Goal: Task Accomplishment & Management: Complete application form

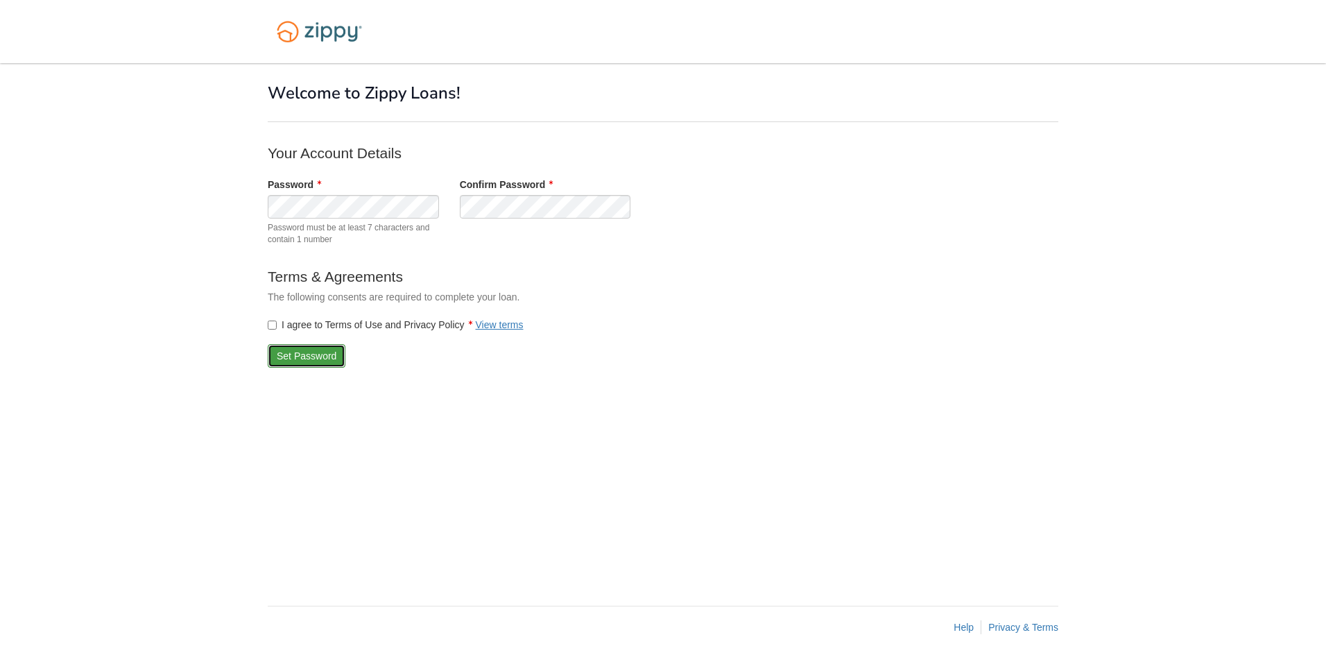
click at [317, 354] on button "Set Password" at bounding box center [307, 356] width 78 height 24
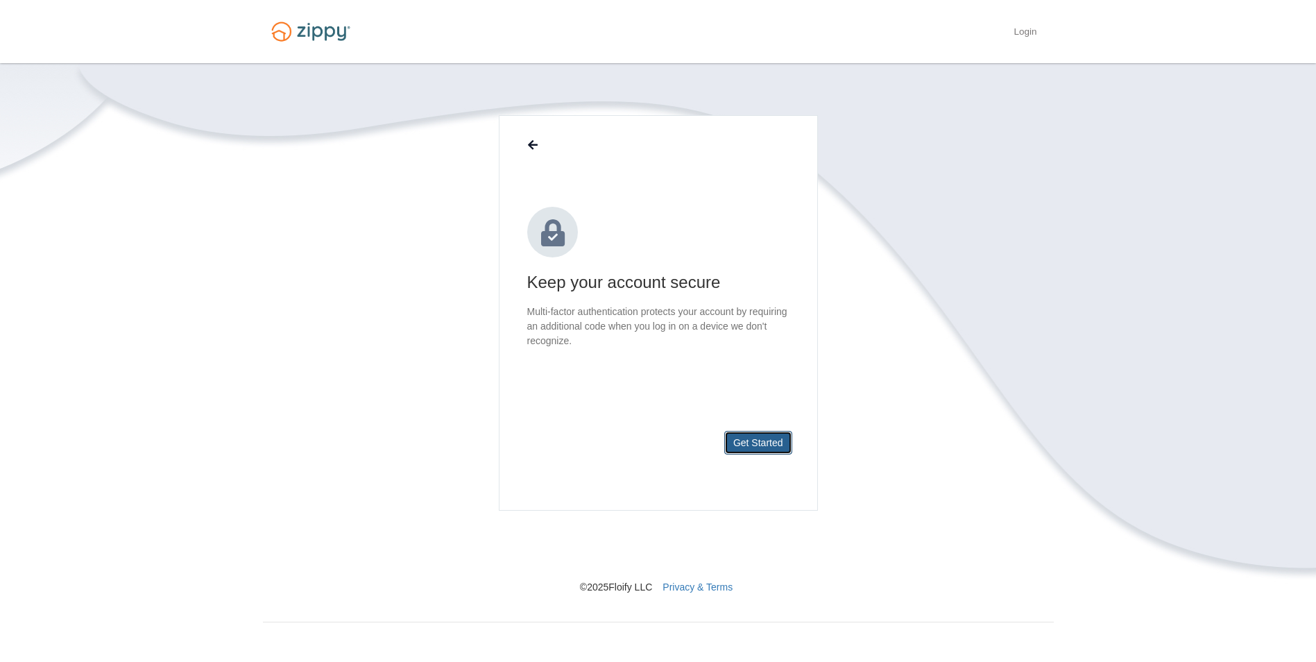
click at [774, 446] on button "Get Started" at bounding box center [758, 443] width 68 height 24
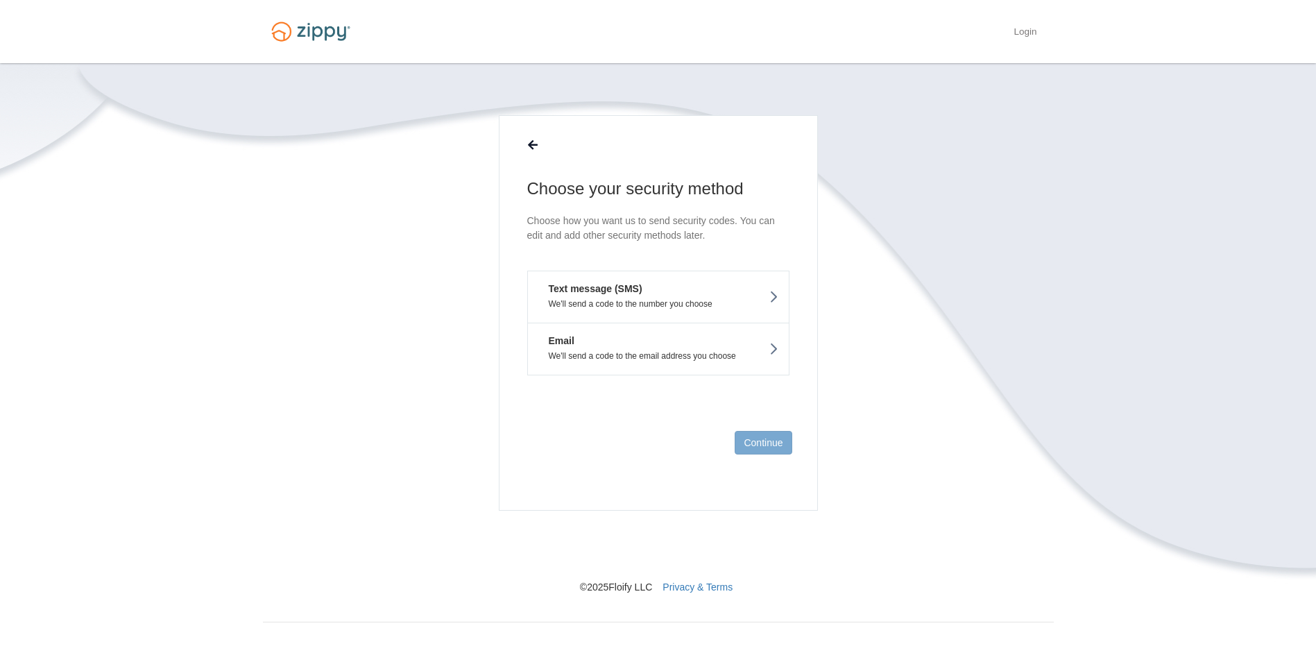
click at [736, 283] on button "Text message (SMS) We'll send a code to the number you choose" at bounding box center [658, 297] width 262 height 52
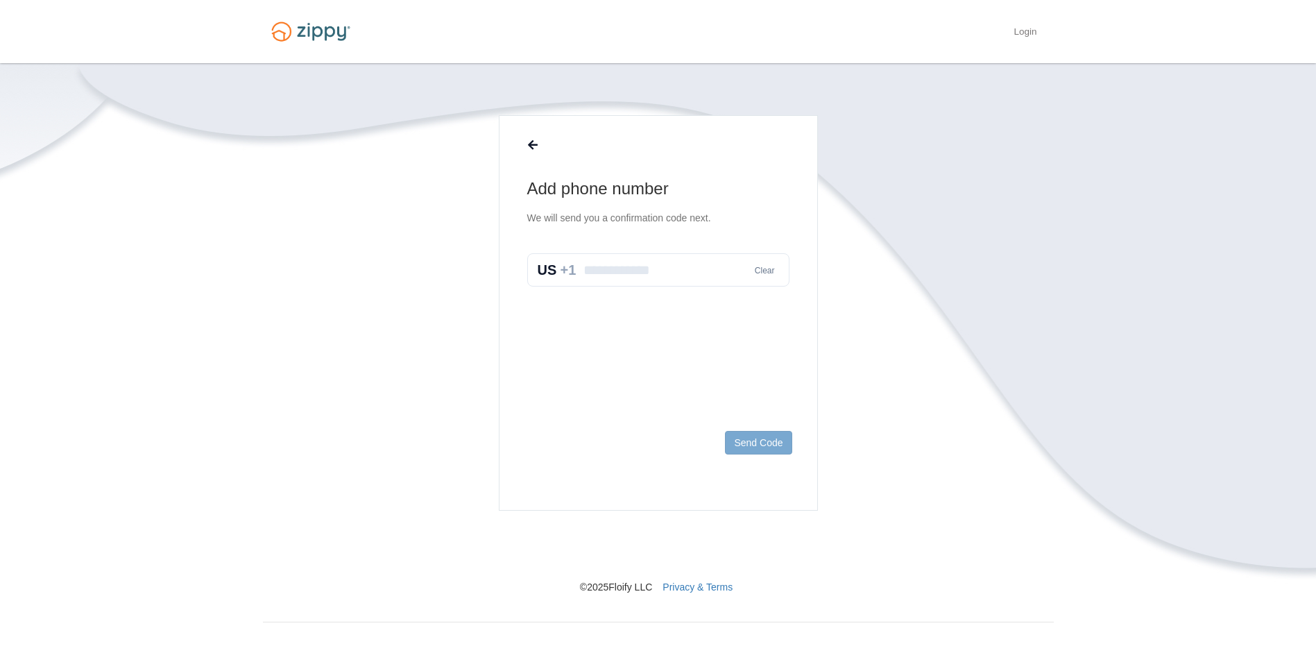
click at [695, 268] on input "text" at bounding box center [658, 269] width 262 height 33
click at [606, 268] on input "**********" at bounding box center [658, 269] width 262 height 33
type input "*"
type input "**********"
click at [764, 439] on button "Send Code" at bounding box center [758, 443] width 67 height 24
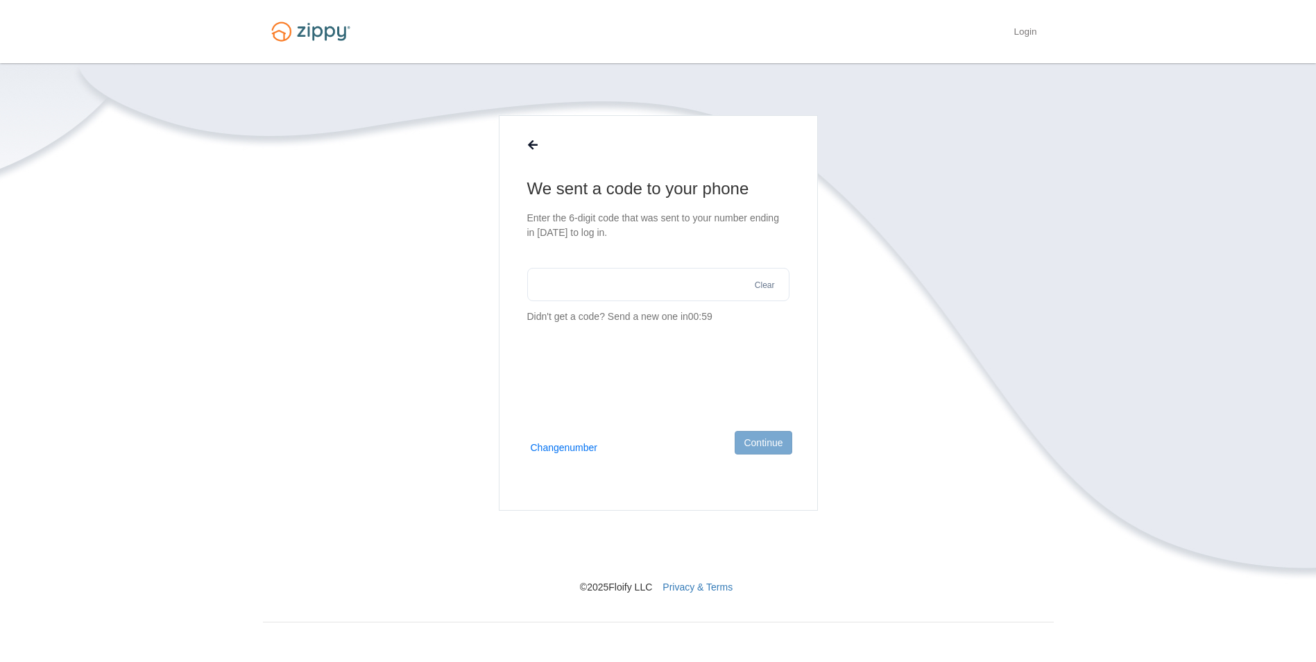
click at [591, 280] on input "text" at bounding box center [658, 284] width 262 height 33
type input "******"
click at [775, 452] on button "Continue" at bounding box center [763, 443] width 57 height 24
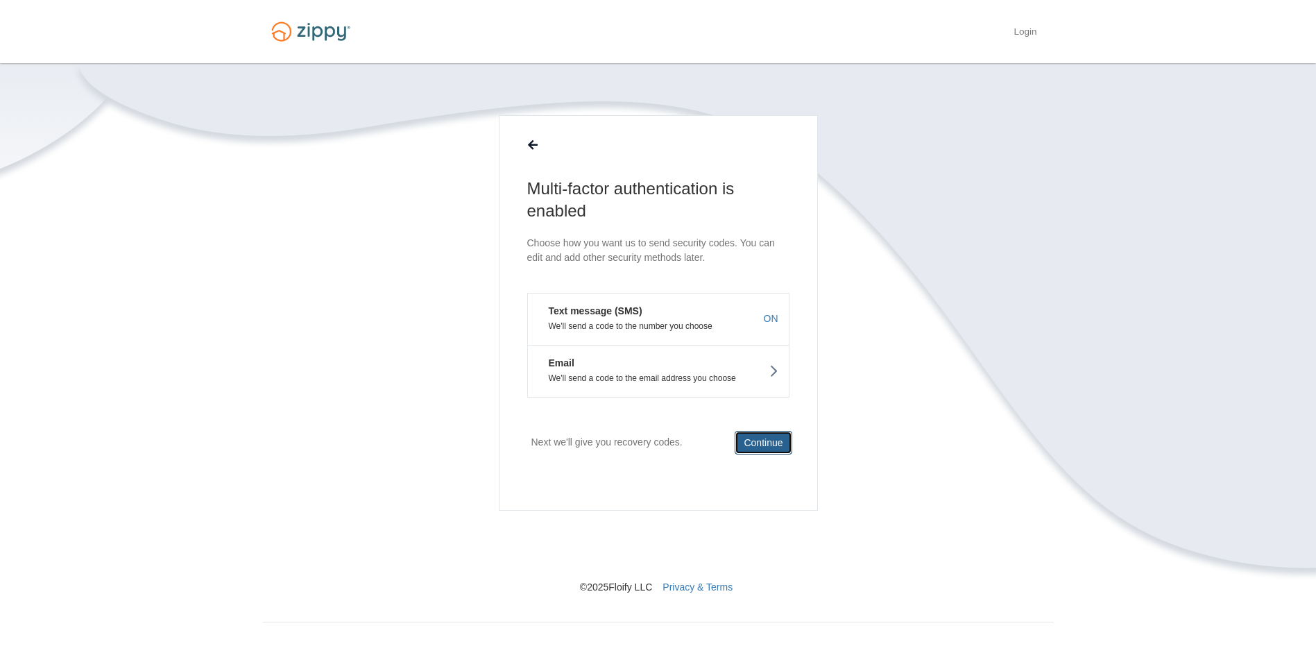
click at [765, 443] on button "Continue" at bounding box center [763, 443] width 57 height 24
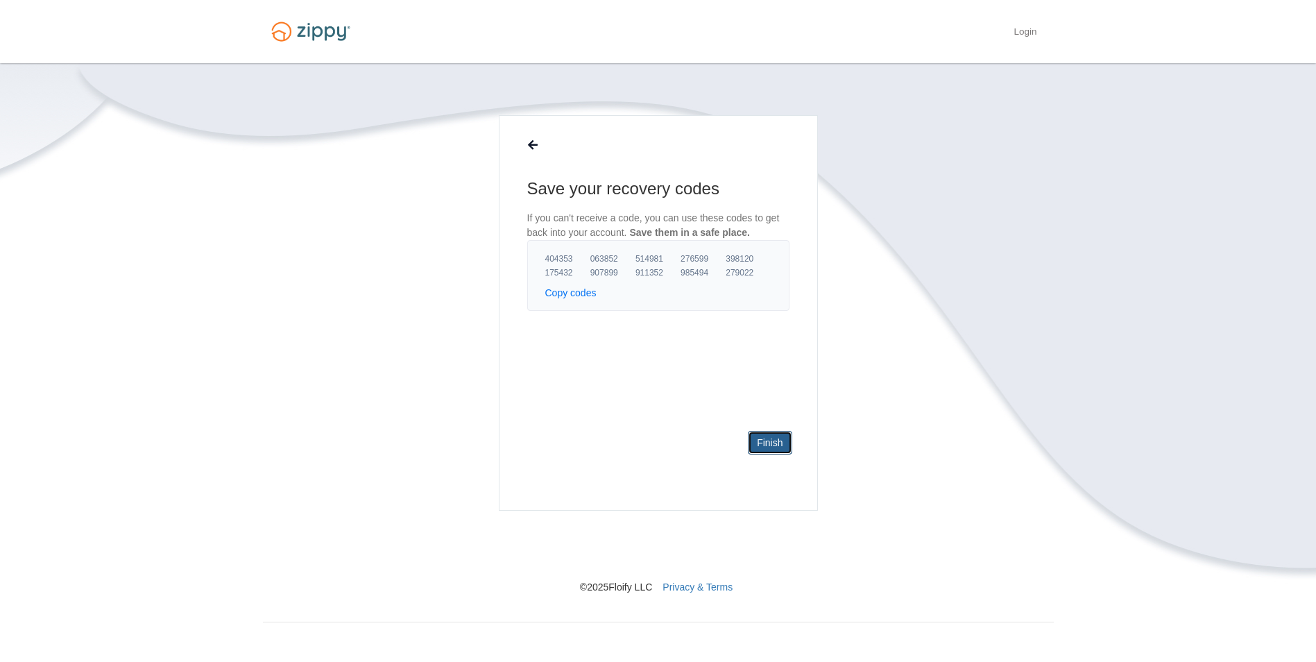
click at [776, 442] on link "Finish" at bounding box center [770, 443] width 44 height 24
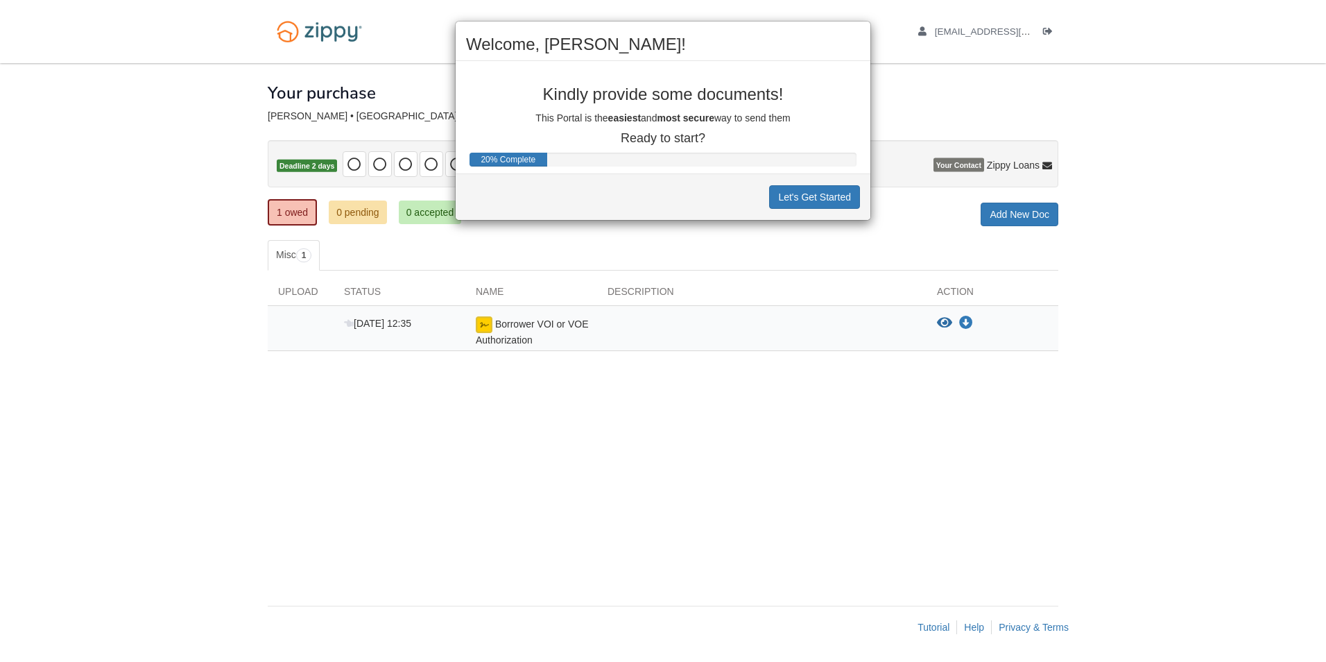
click at [708, 468] on div "Welcome, Mikayla! Kindly provide some documents! This Portal is the easiest and…" at bounding box center [663, 331] width 1326 height 662
click at [818, 189] on button "Let's Get Started" at bounding box center [814, 197] width 91 height 24
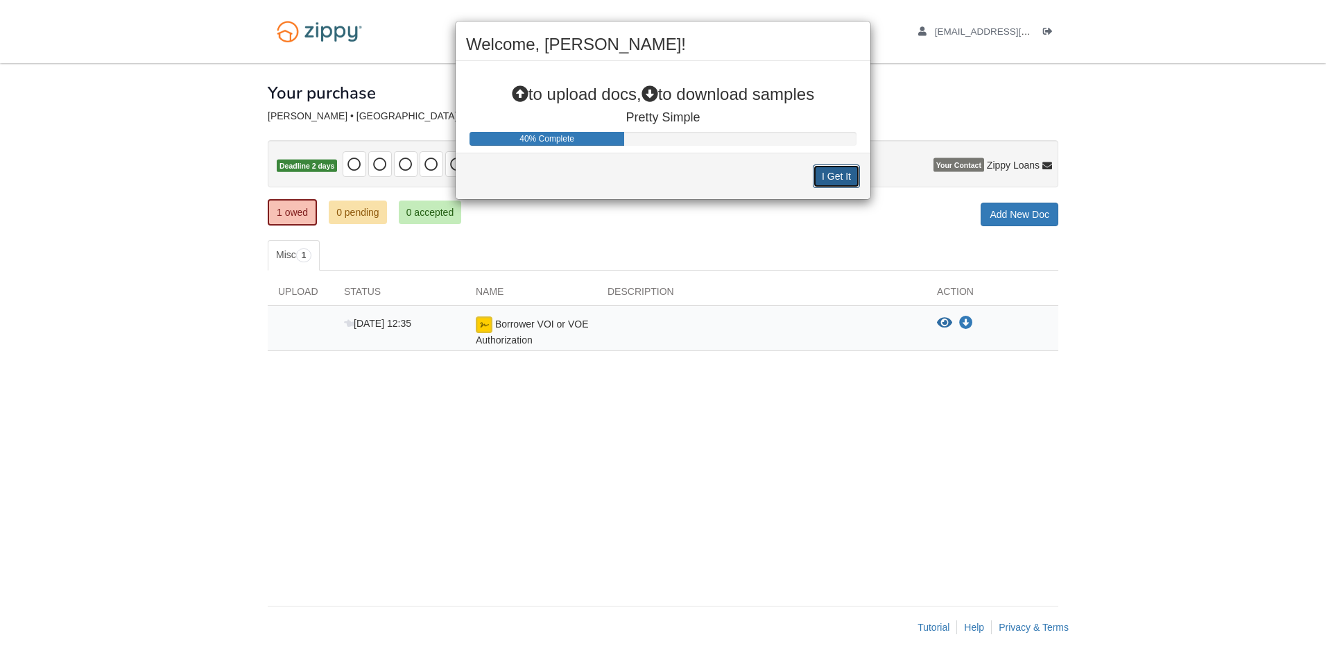
click at [823, 180] on button "I Get It" at bounding box center [836, 176] width 47 height 24
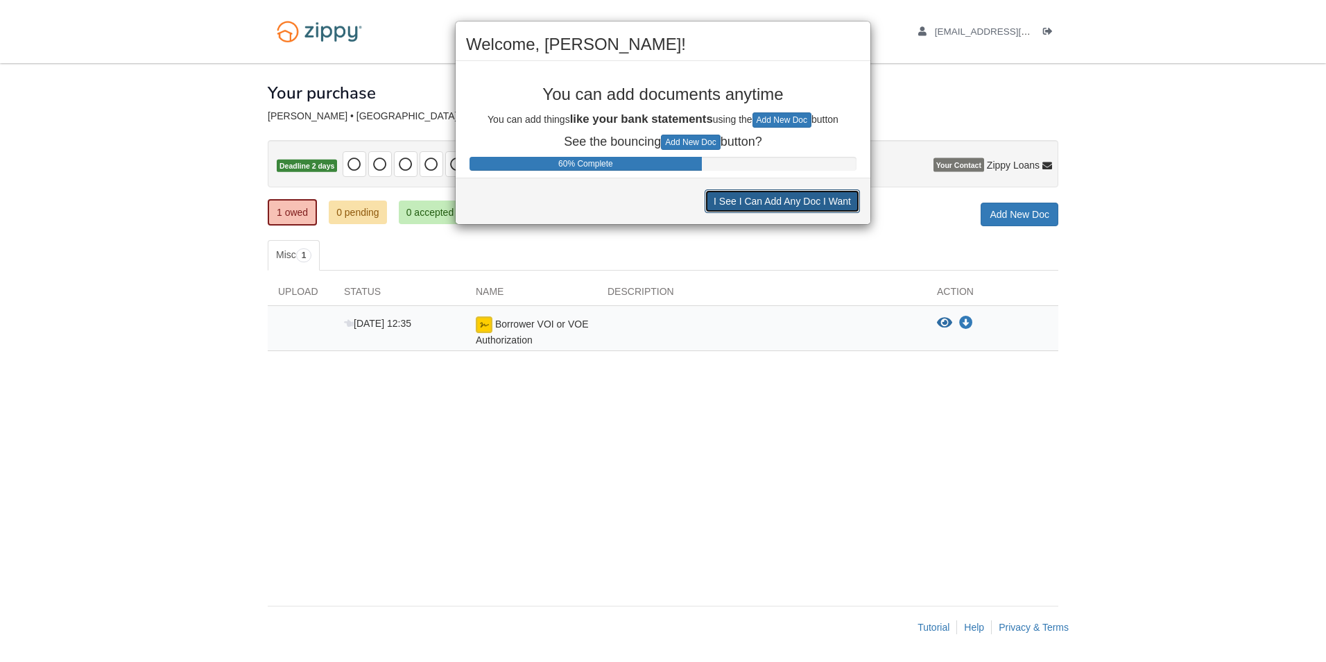
click at [816, 200] on button "I See I Can Add Any Doc I Want" at bounding box center [782, 201] width 155 height 24
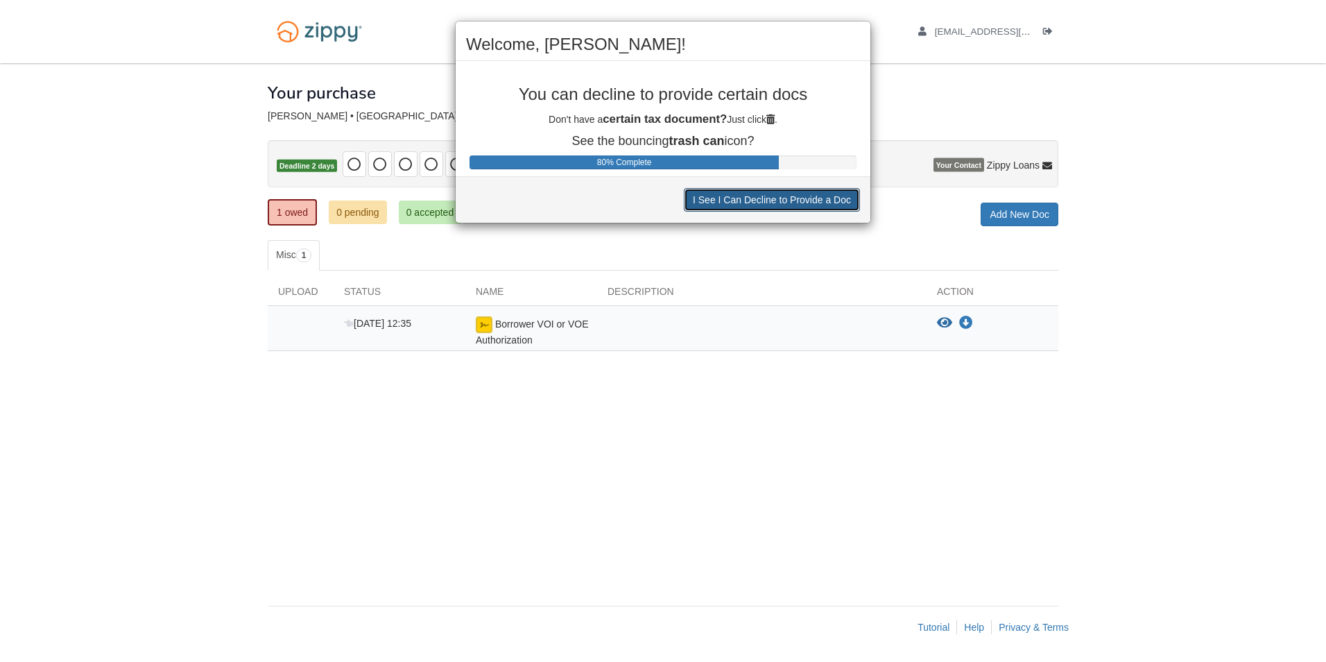
click at [816, 201] on button "I See I Can Decline to Provide a Doc" at bounding box center [772, 200] width 176 height 24
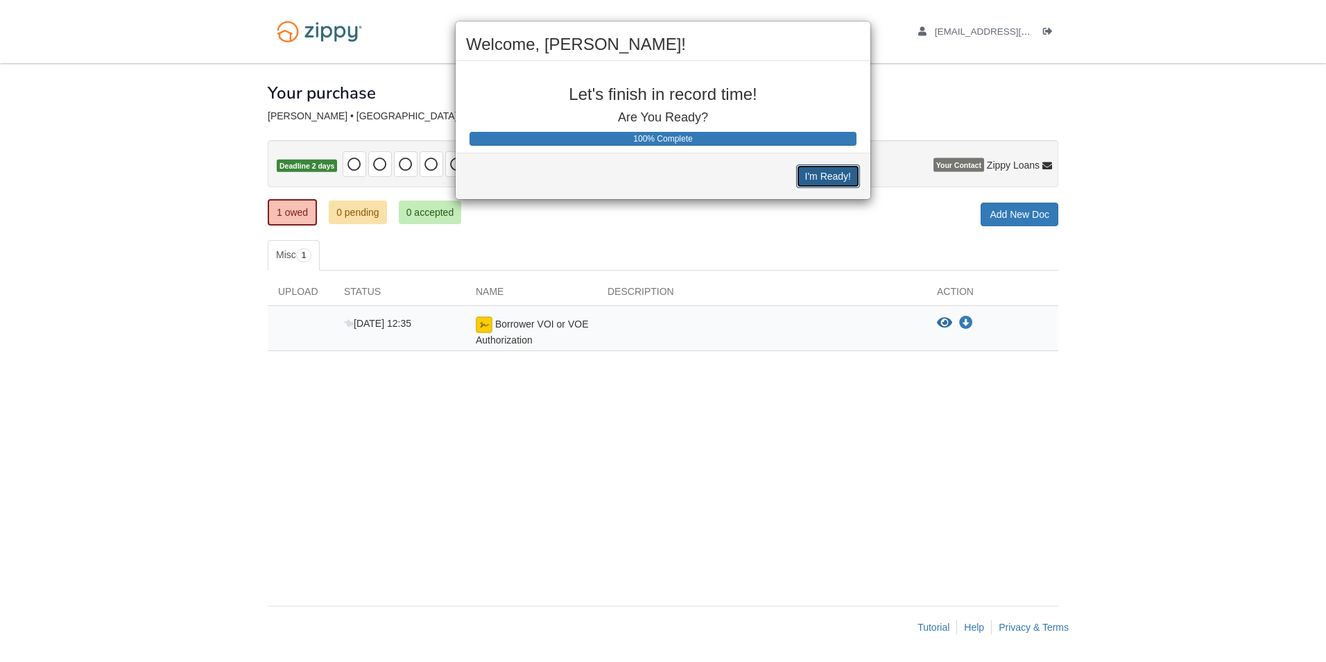
click at [834, 178] on button "I'm Ready!" at bounding box center [828, 176] width 64 height 24
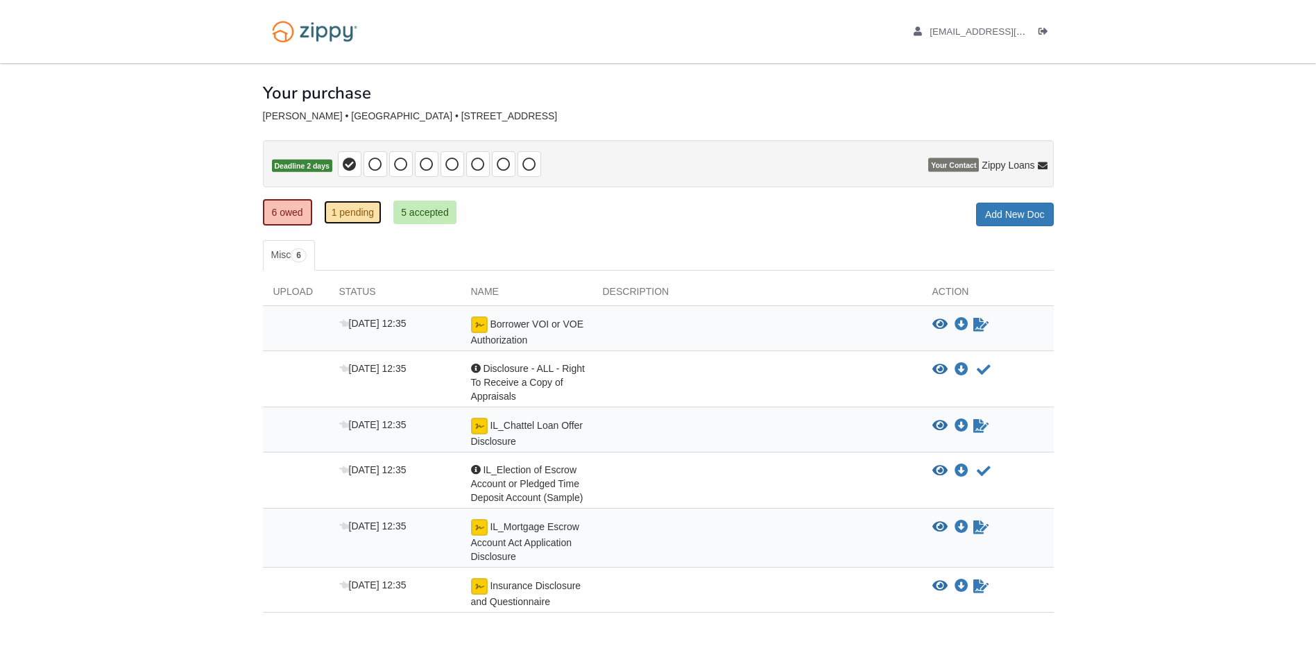
click at [361, 216] on link "1 pending" at bounding box center [353, 212] width 58 height 24
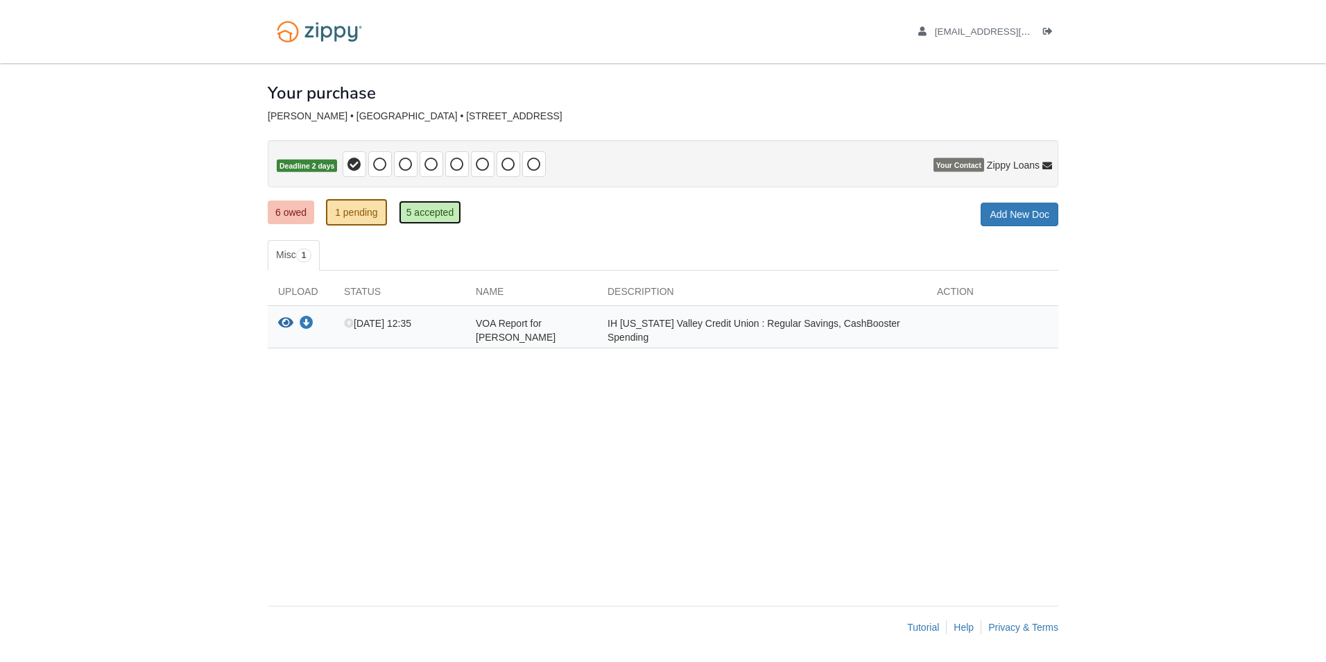
click at [442, 215] on link "5 accepted" at bounding box center [430, 212] width 63 height 24
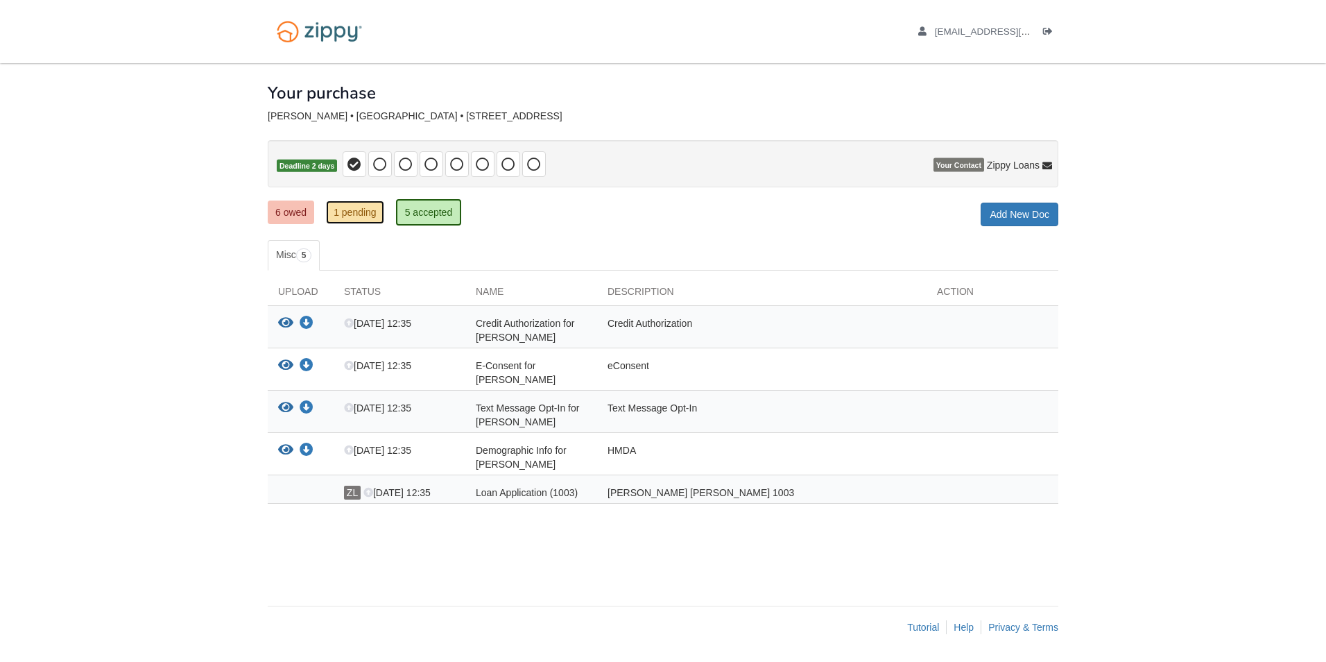
click at [345, 212] on link "1 pending" at bounding box center [355, 212] width 58 height 24
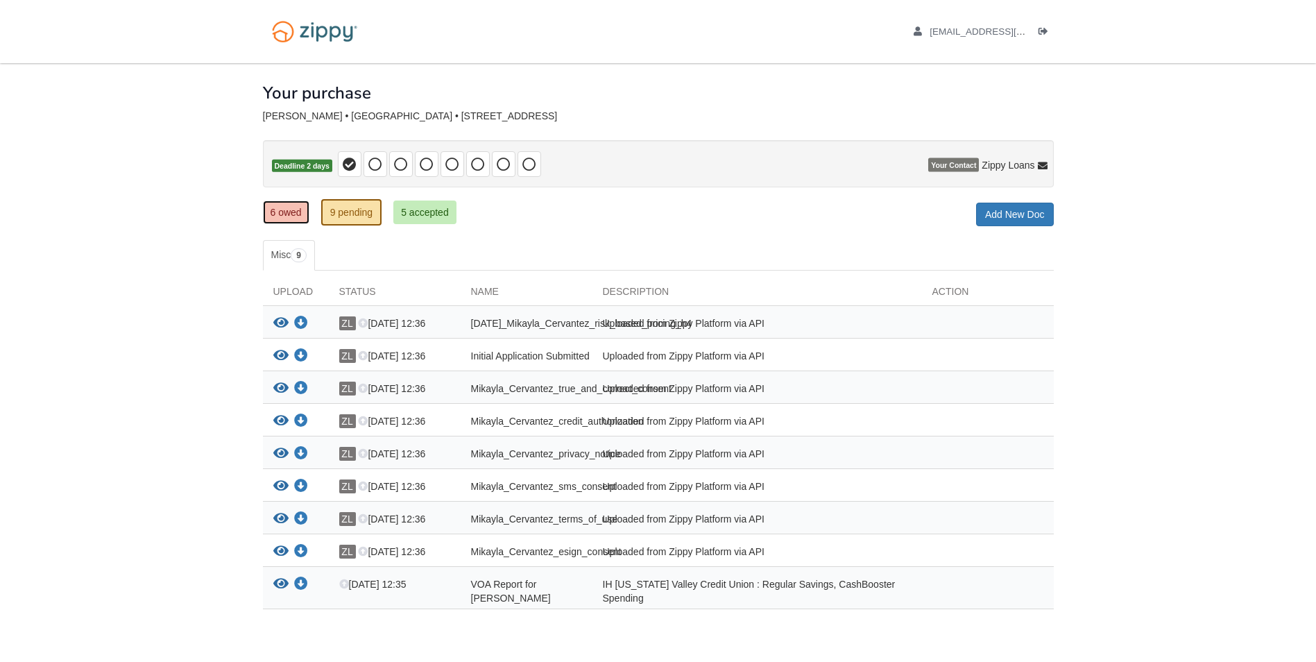
click at [296, 219] on link "6 owed" at bounding box center [286, 212] width 46 height 24
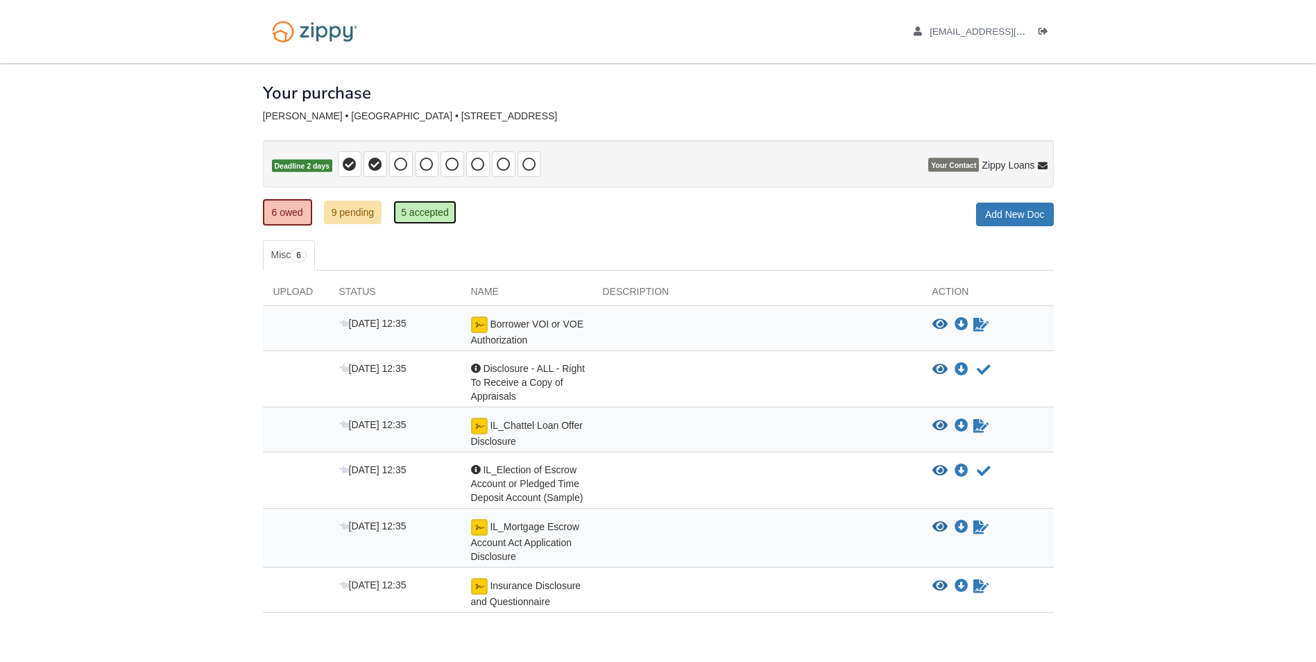
click at [435, 214] on link "5 accepted" at bounding box center [424, 212] width 63 height 24
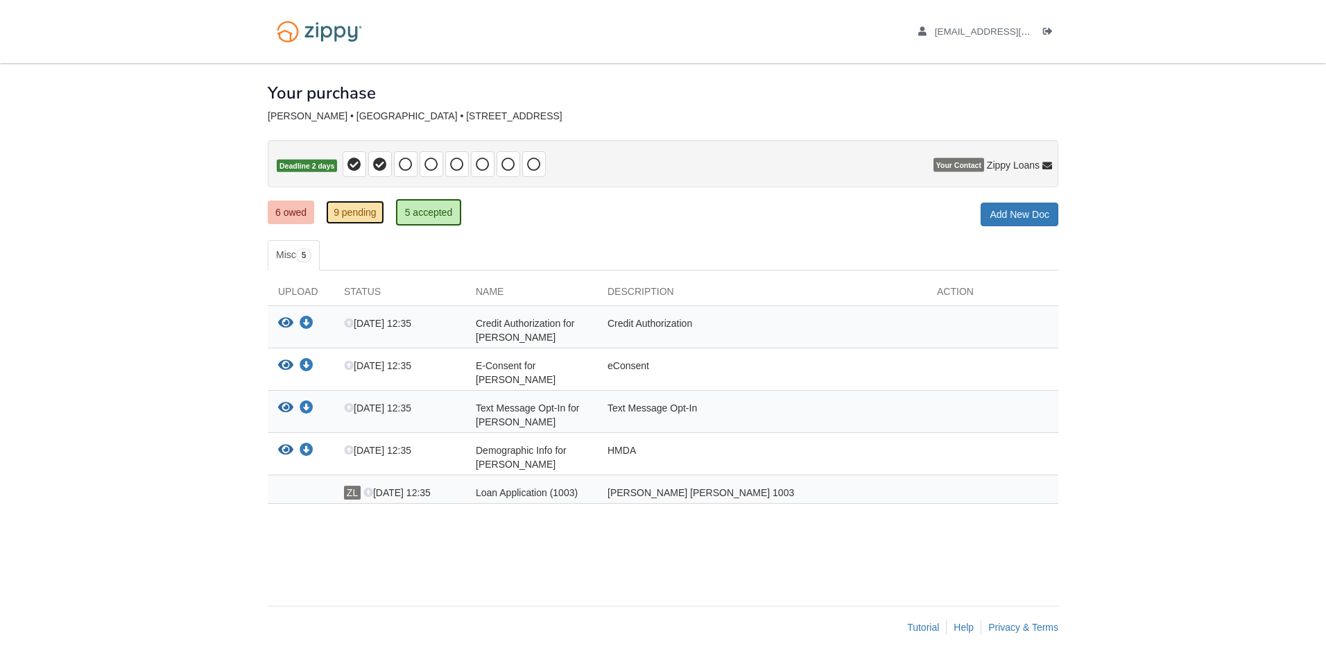
click at [360, 214] on link "9 pending" at bounding box center [355, 212] width 58 height 24
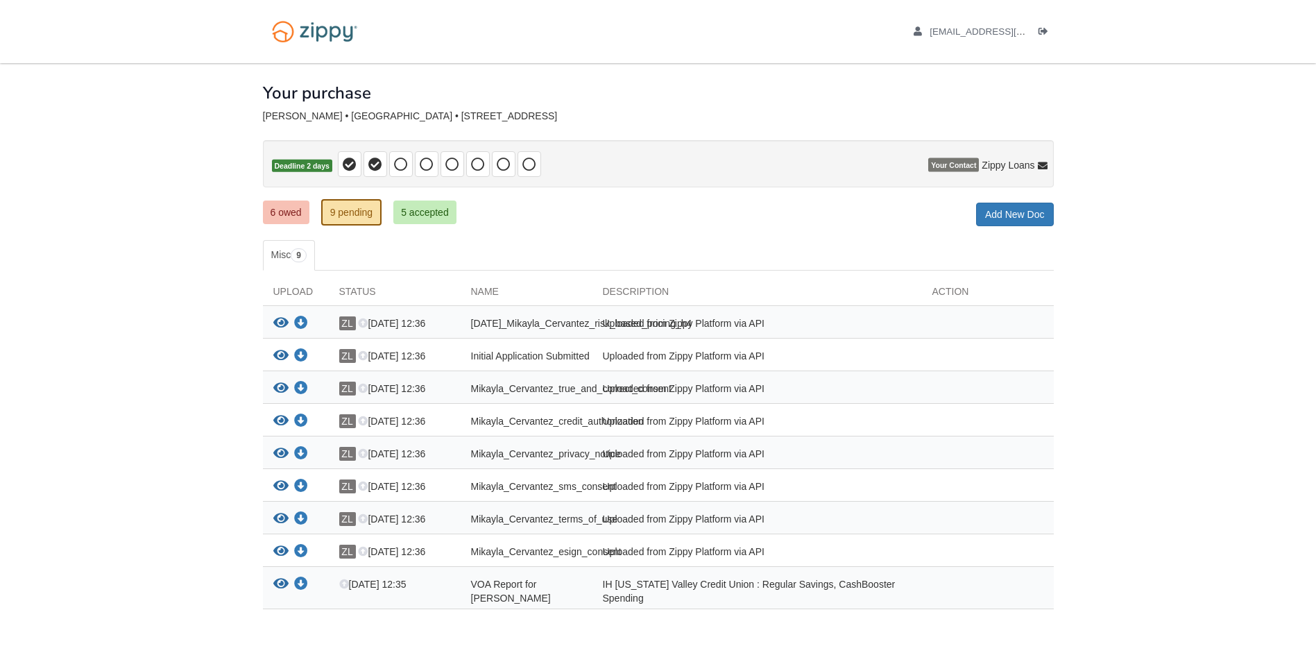
scroll to position [69, 0]
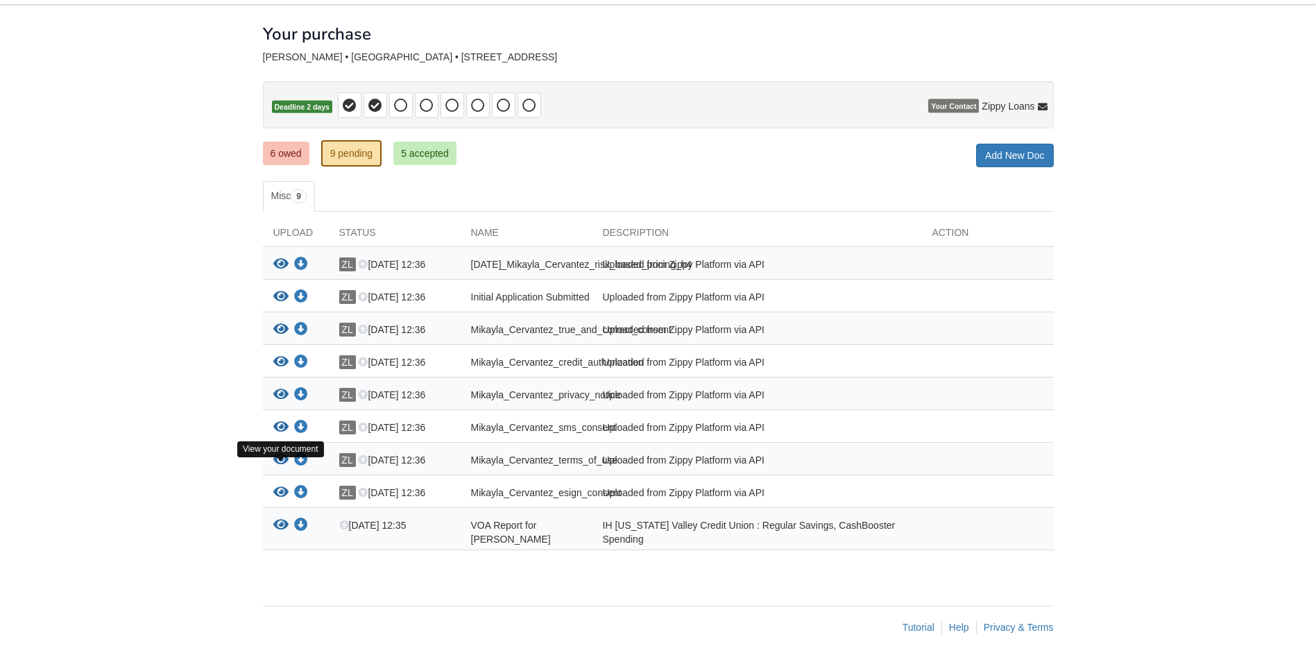
click at [280, 461] on icon "View Mikayla_Cervantez_terms_of_use" at bounding box center [280, 460] width 15 height 14
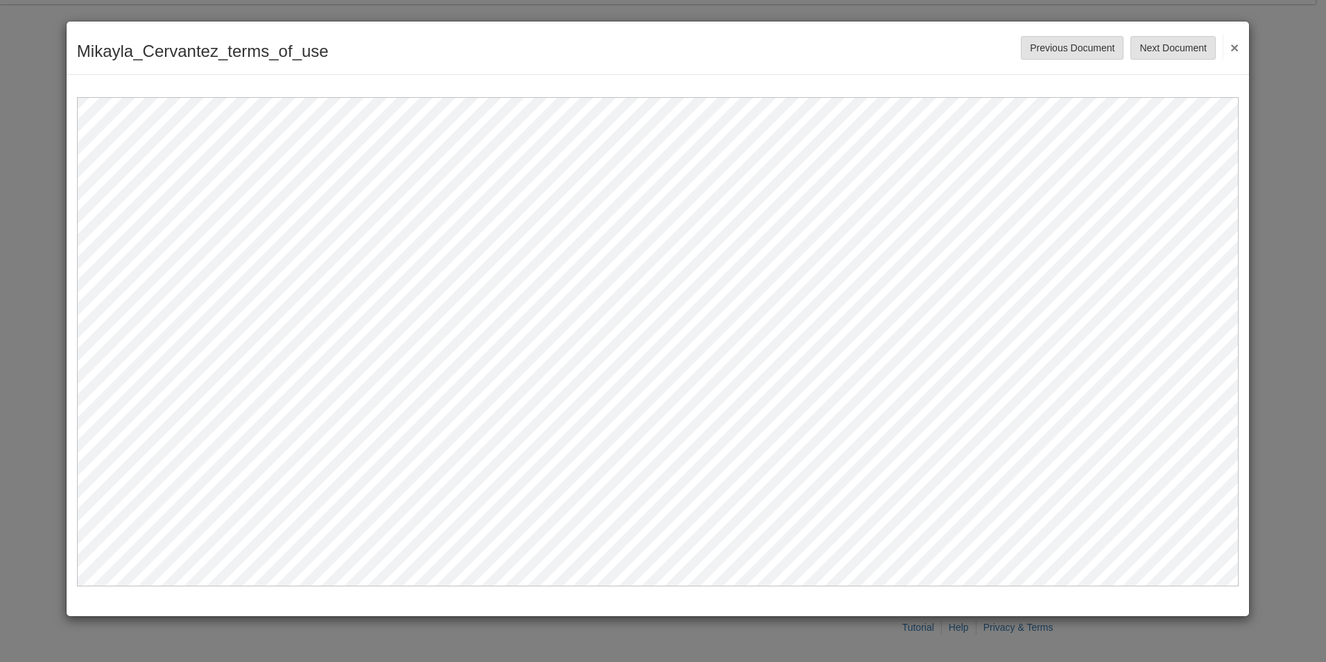
click at [1235, 44] on button "×" at bounding box center [1231, 47] width 16 height 25
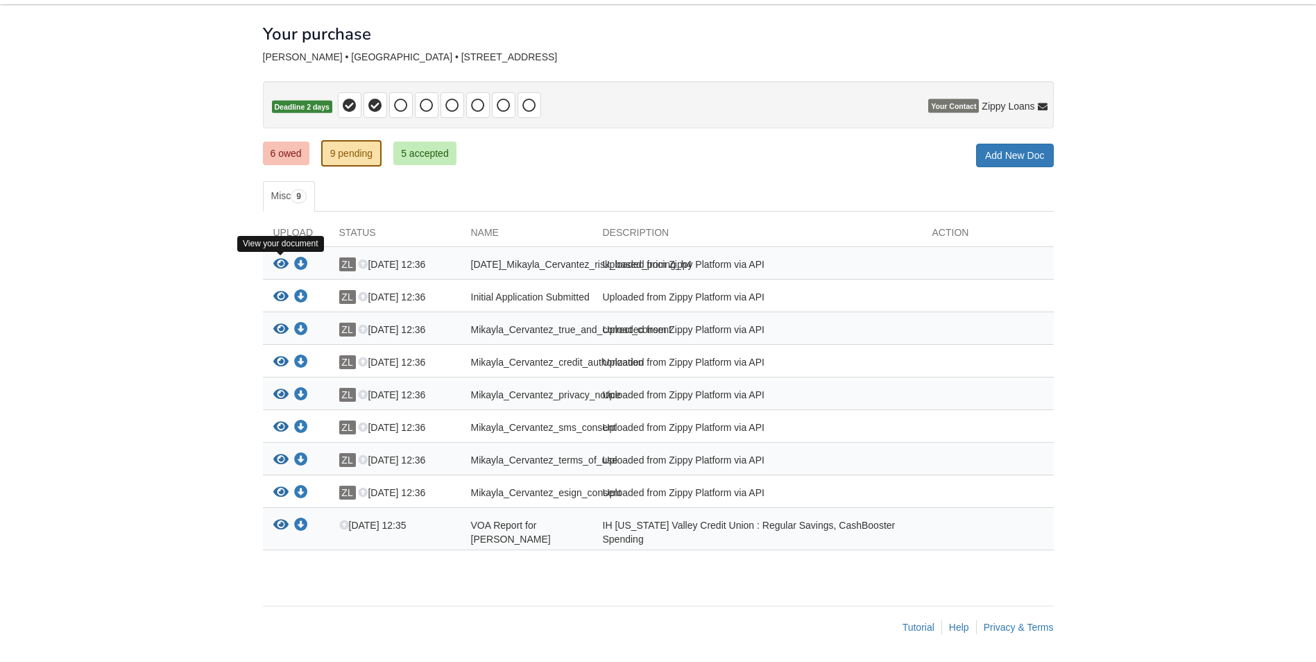
click at [277, 257] on icon "View 08-21-2025_Mikayla_Cervantez_risk_based_pricing_h4" at bounding box center [280, 264] width 15 height 14
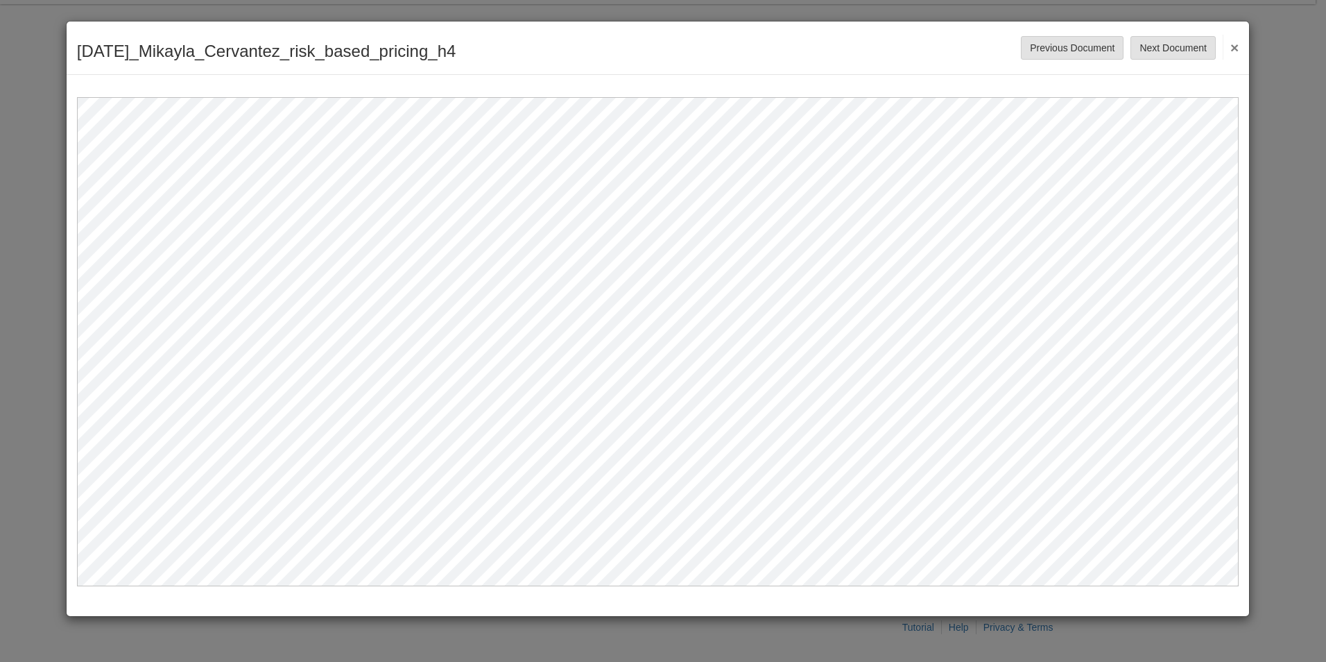
click at [1235, 48] on button "×" at bounding box center [1231, 47] width 16 height 25
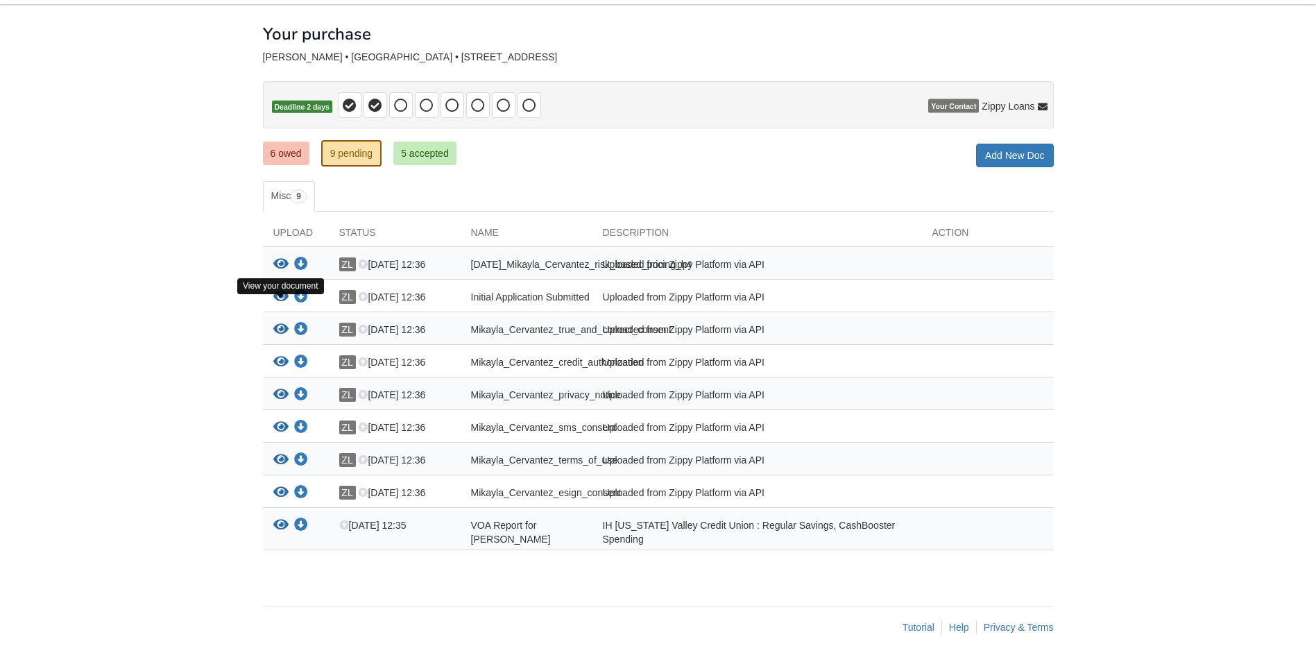
click at [277, 295] on icon "View Initial Application Submitted" at bounding box center [280, 297] width 15 height 14
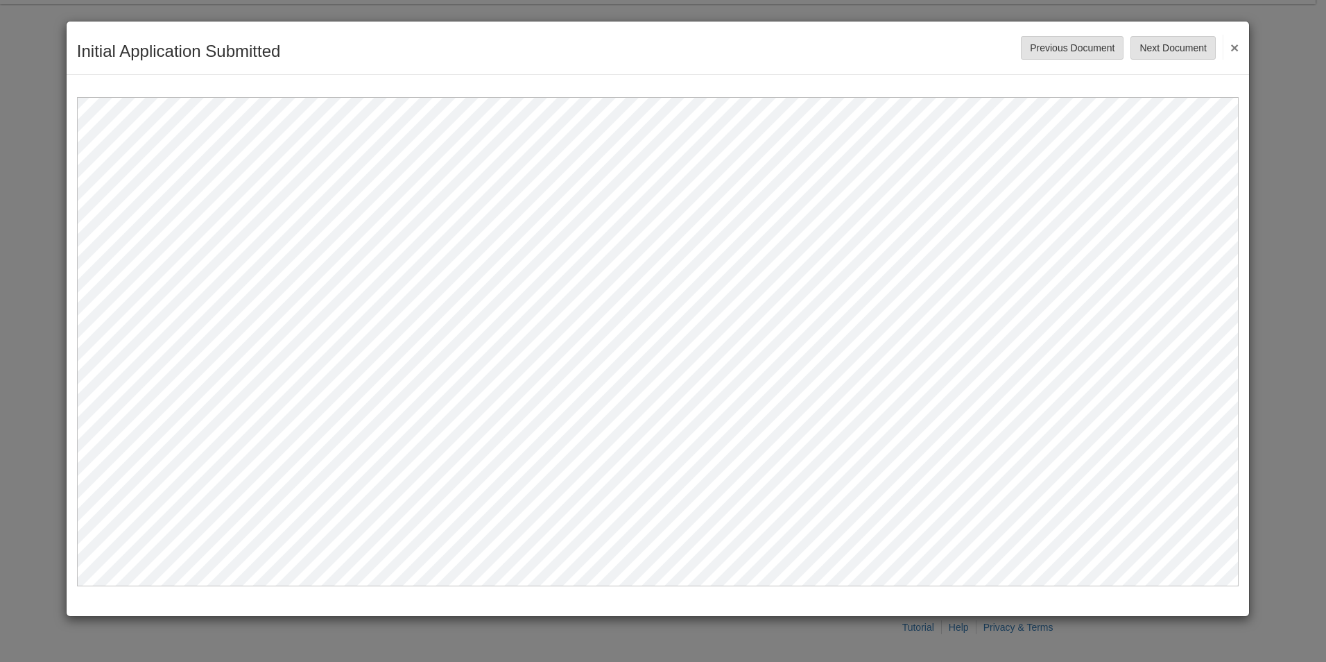
click at [1235, 49] on button "×" at bounding box center [1231, 47] width 16 height 25
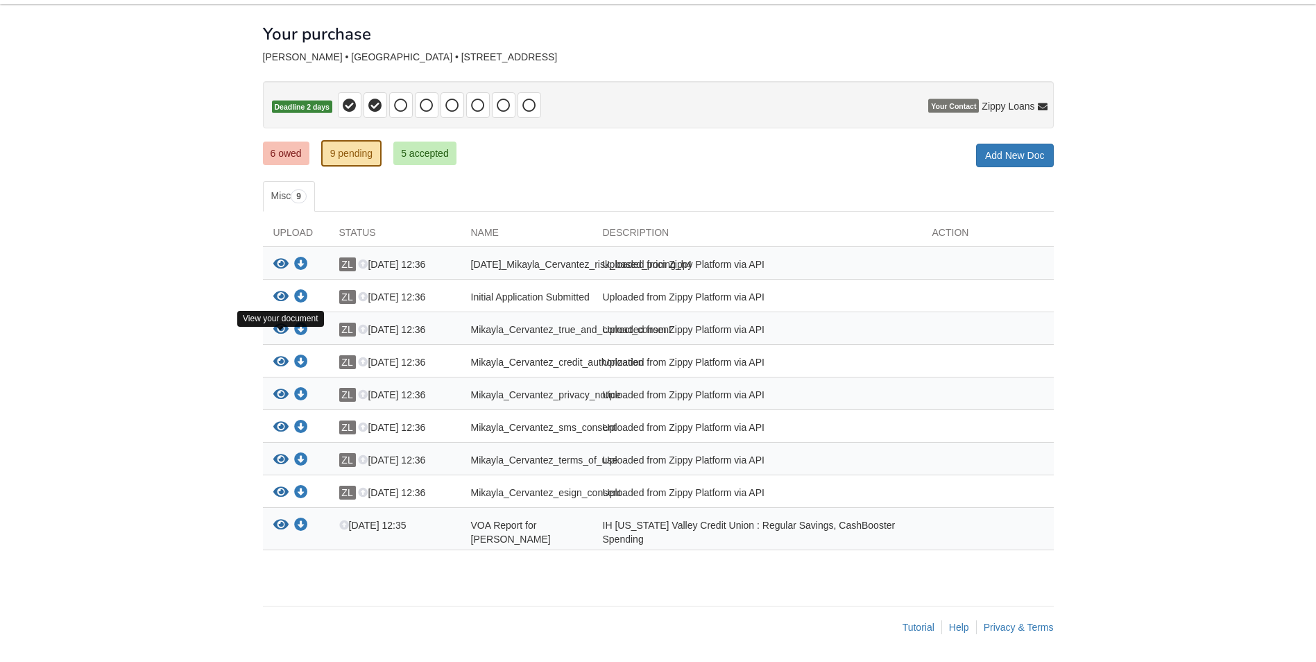
click at [277, 332] on icon "View Mikayla_Cervantez_true_and_correct_consent" at bounding box center [280, 330] width 15 height 14
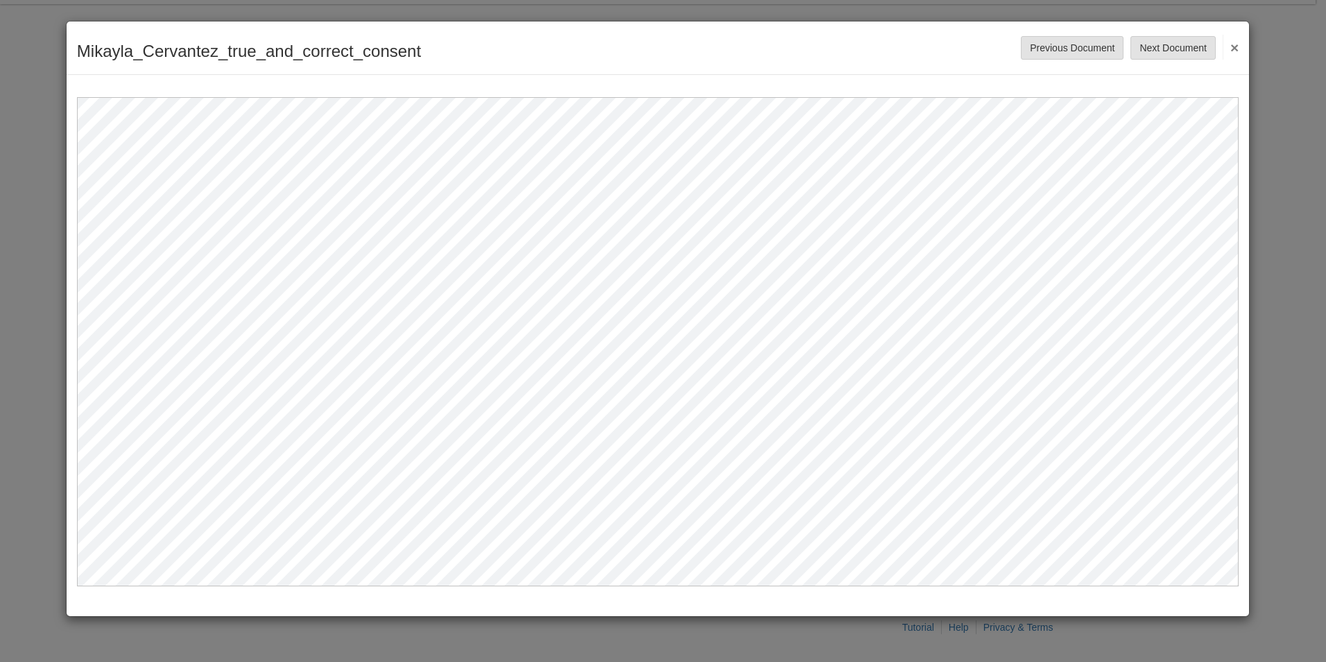
click at [1236, 46] on button "×" at bounding box center [1231, 47] width 16 height 25
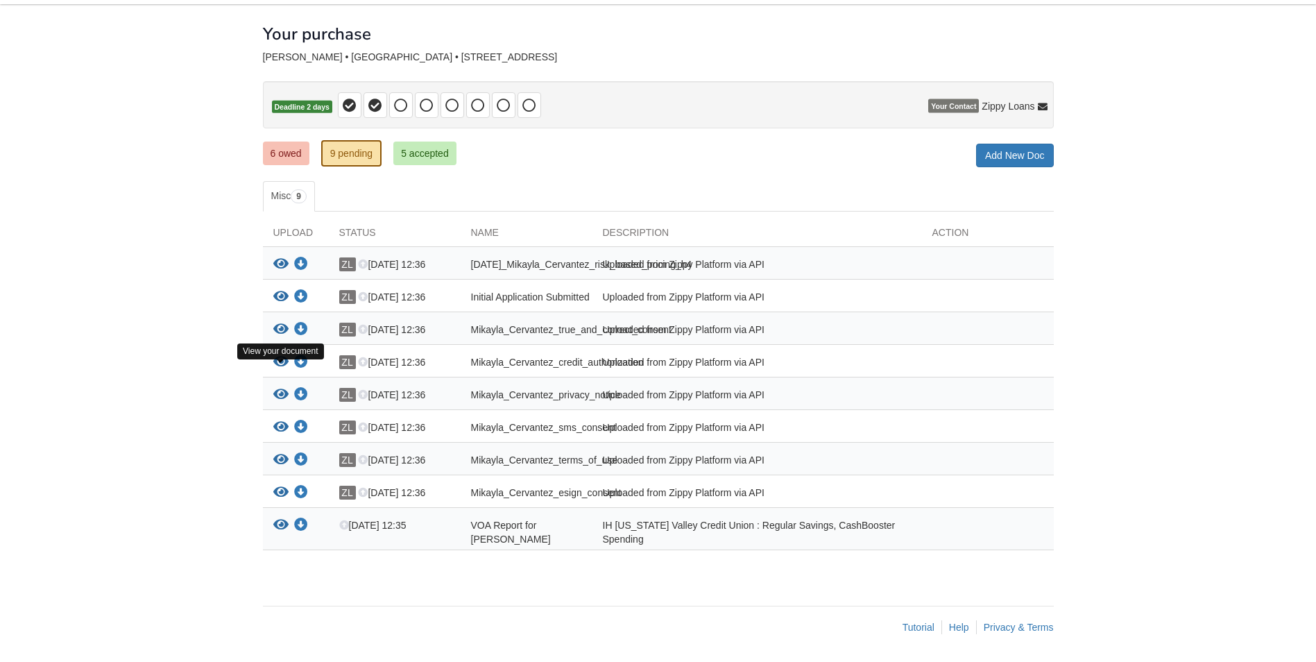
click at [280, 362] on icon "View Mikayla_Cervantez_credit_authorization" at bounding box center [280, 362] width 15 height 14
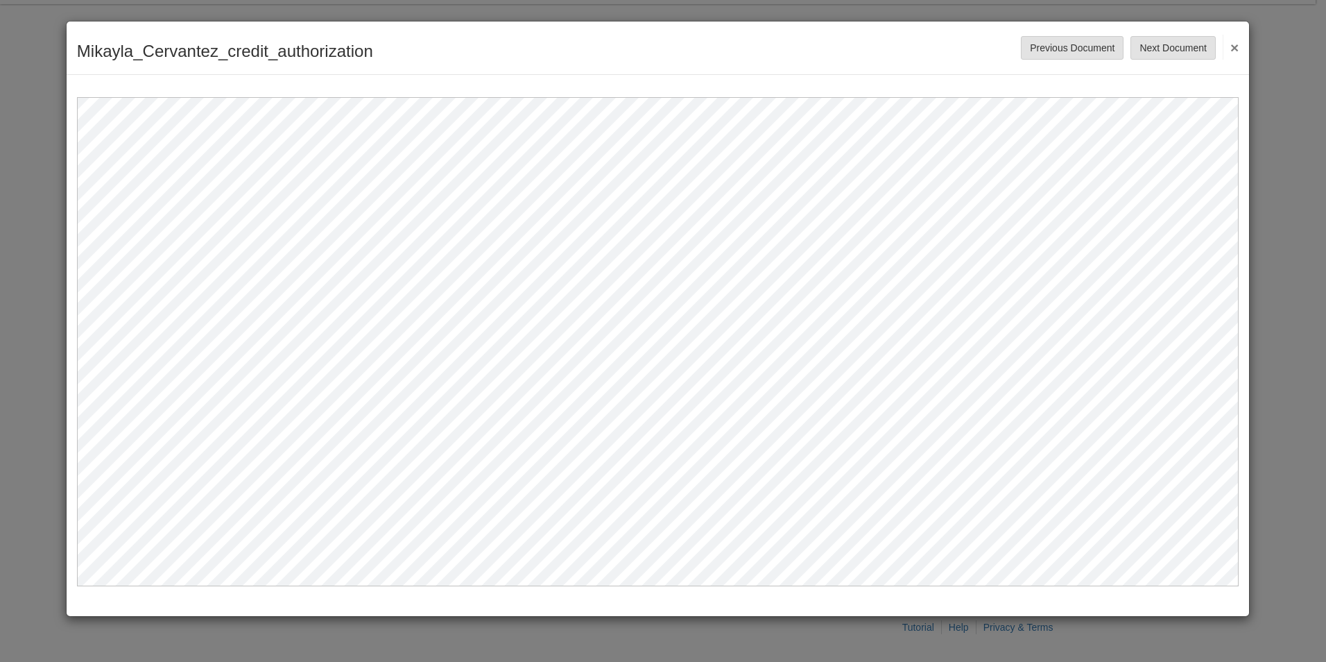
click at [1237, 47] on button "×" at bounding box center [1231, 47] width 16 height 25
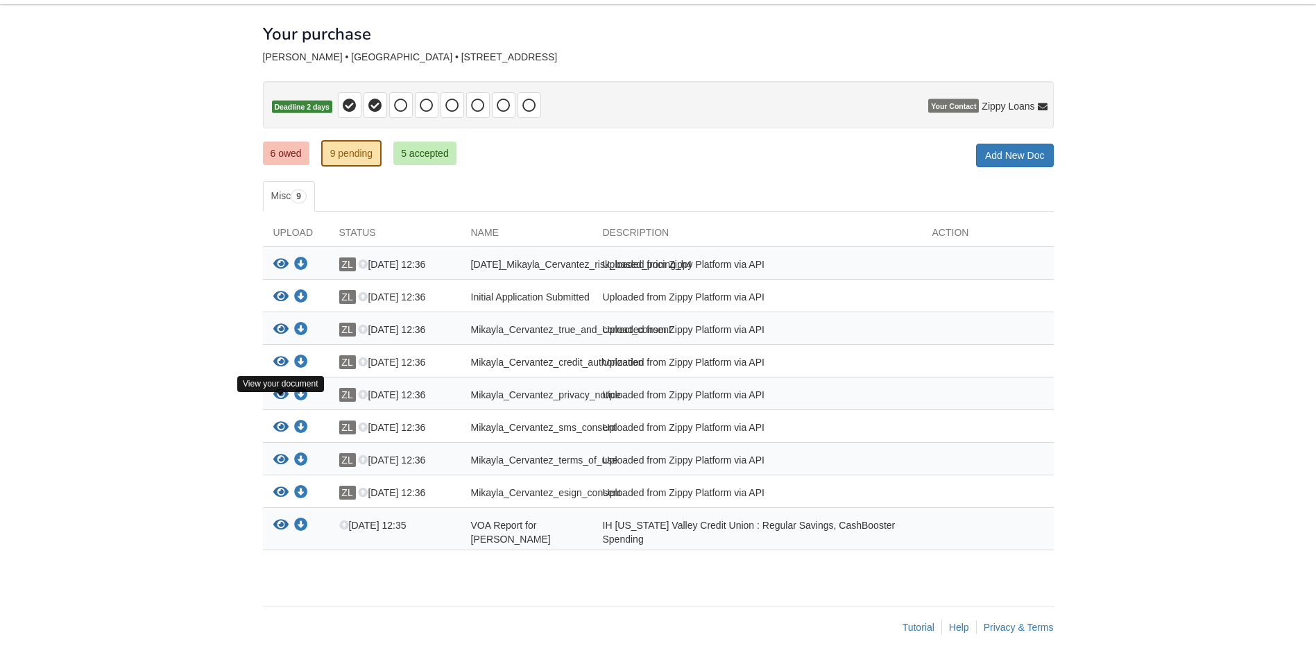
click at [275, 391] on icon "View Mikayla_Cervantez_privacy_notice" at bounding box center [280, 395] width 15 height 14
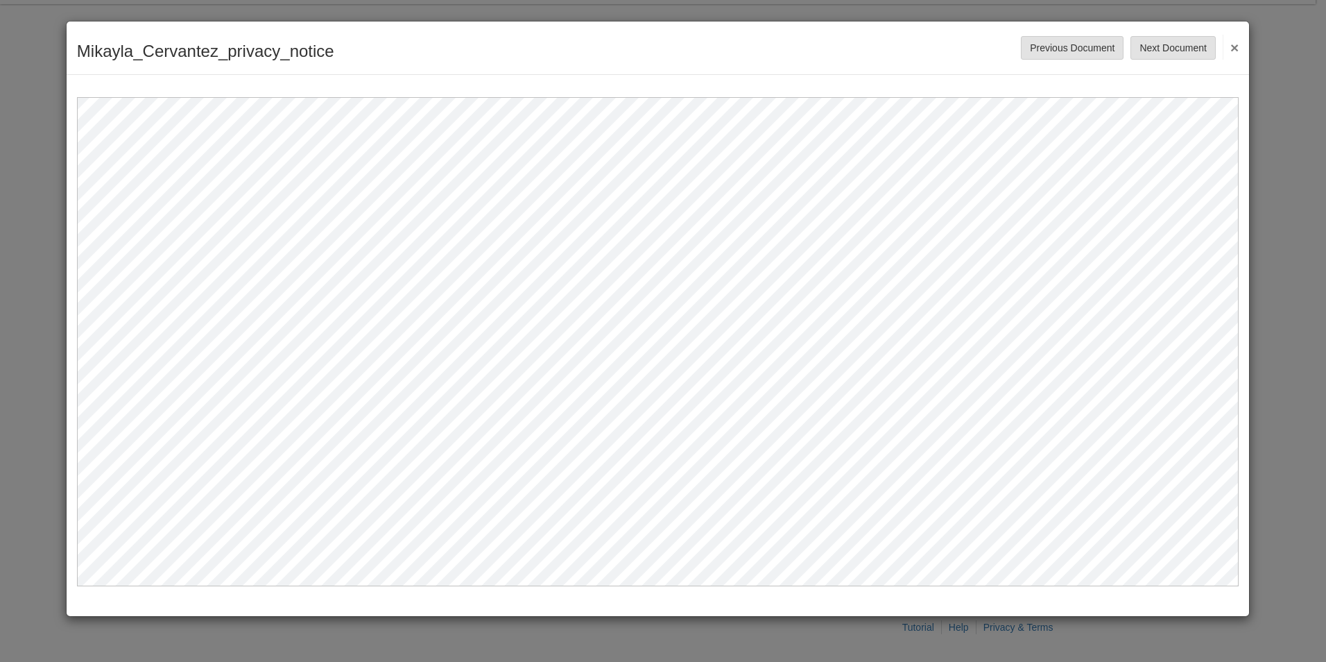
click at [1231, 44] on button "×" at bounding box center [1231, 47] width 16 height 25
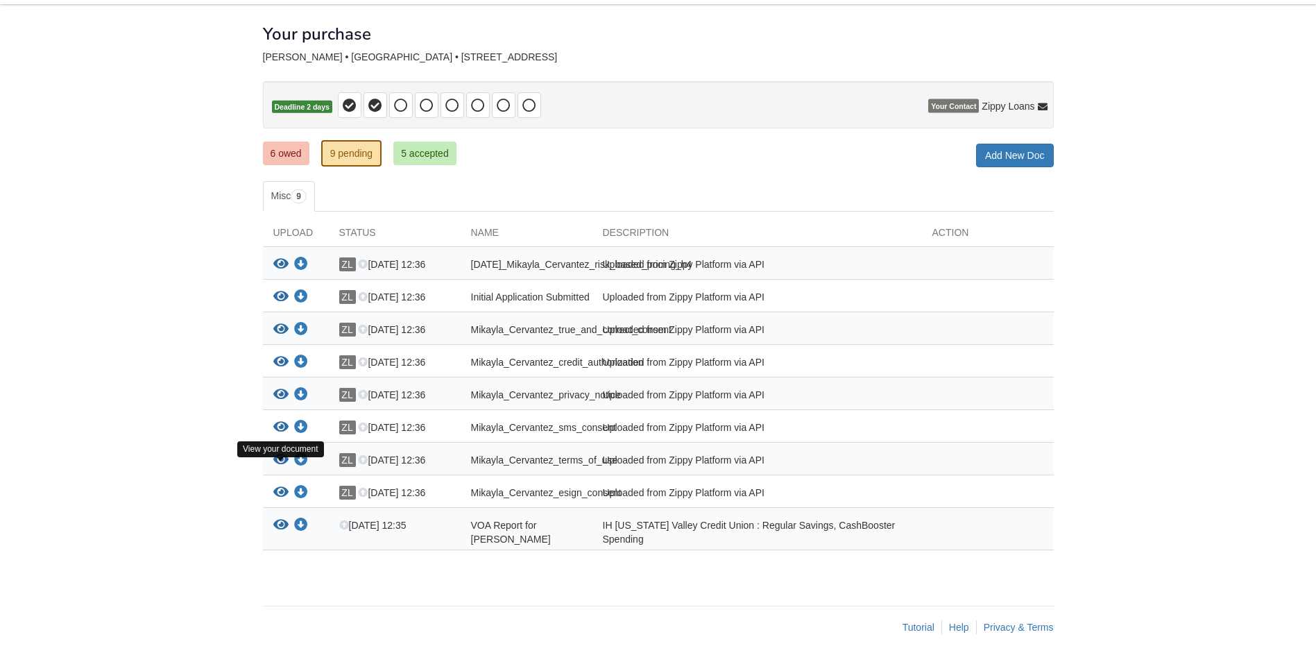
click at [278, 457] on icon "View Mikayla_Cervantez_terms_of_use" at bounding box center [280, 460] width 15 height 14
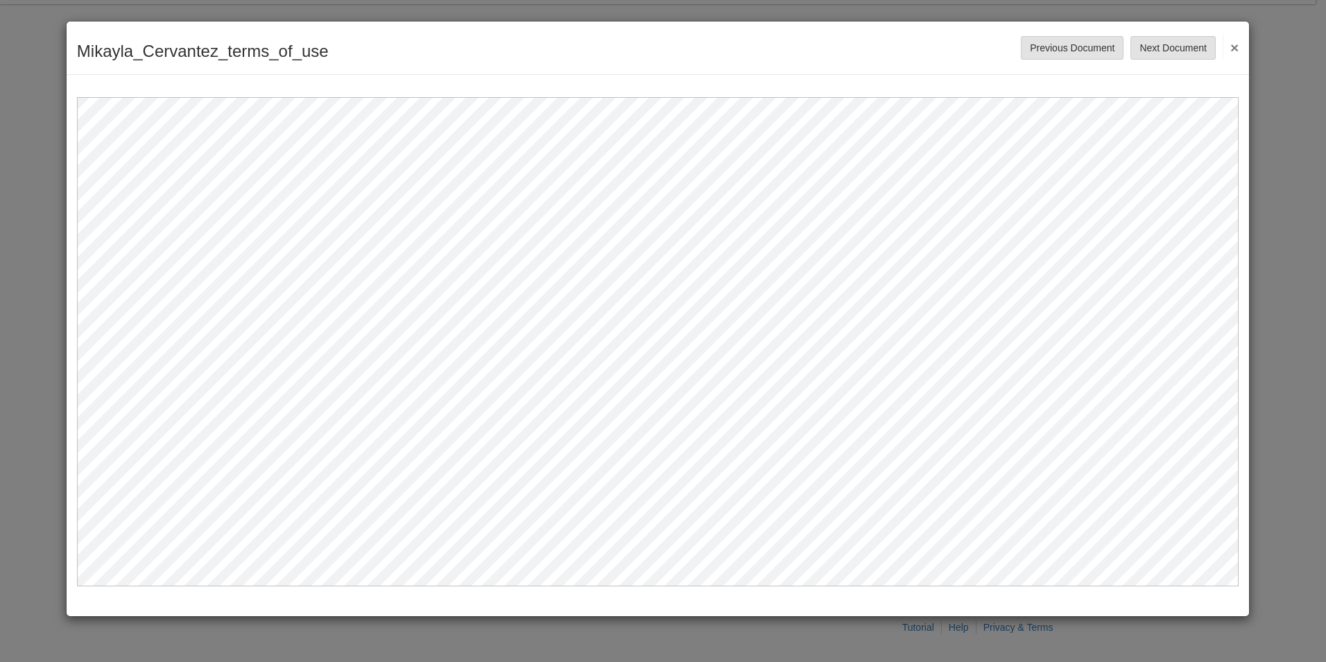
click at [1235, 52] on button "×" at bounding box center [1231, 47] width 16 height 25
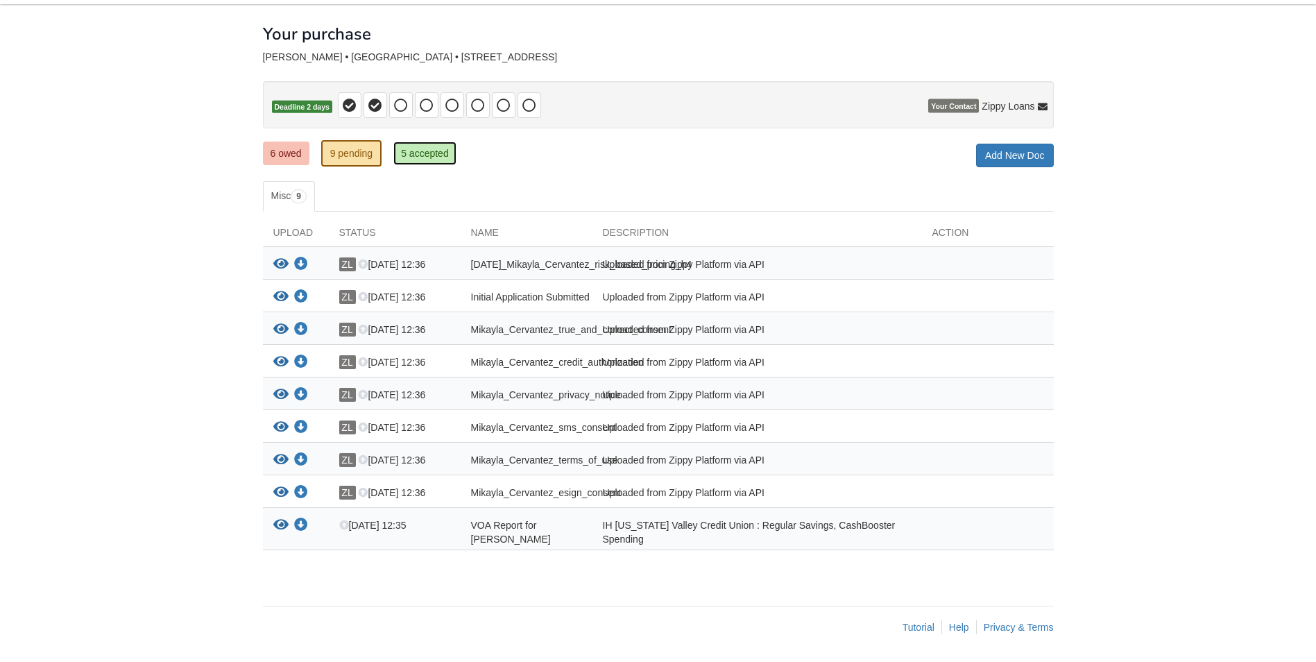
click at [421, 144] on link "5 accepted" at bounding box center [424, 154] width 63 height 24
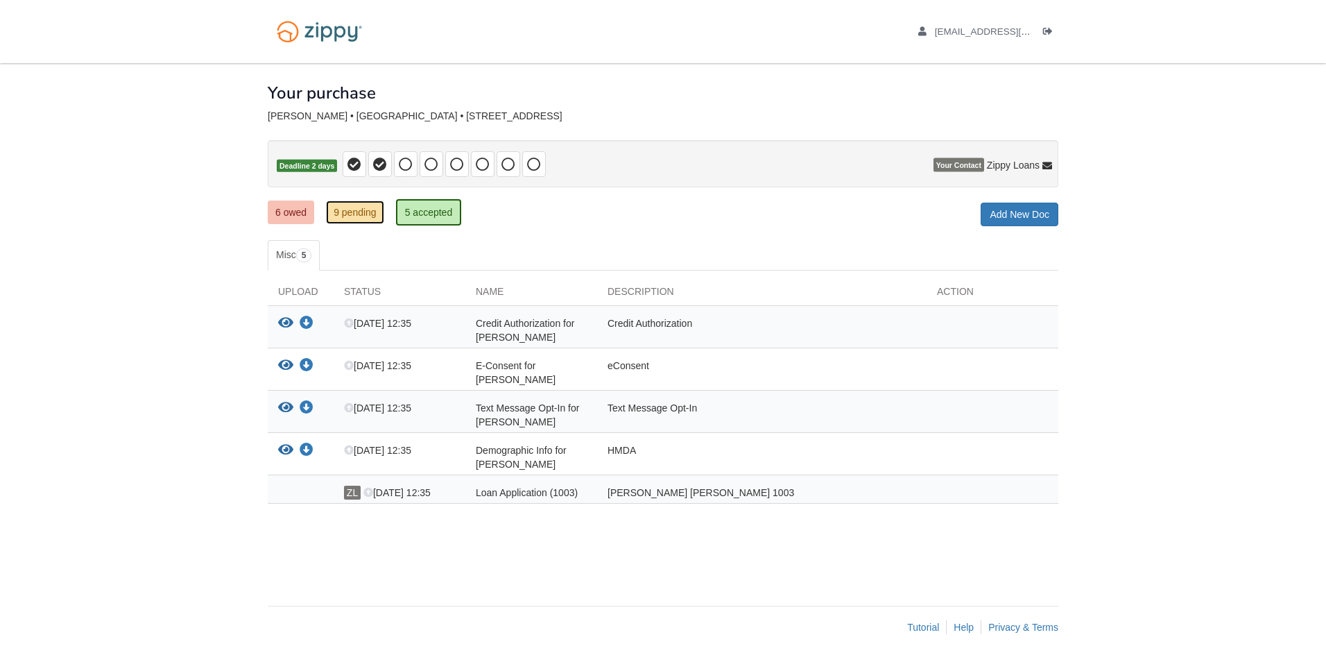
click at [353, 212] on link "9 pending" at bounding box center [355, 212] width 58 height 24
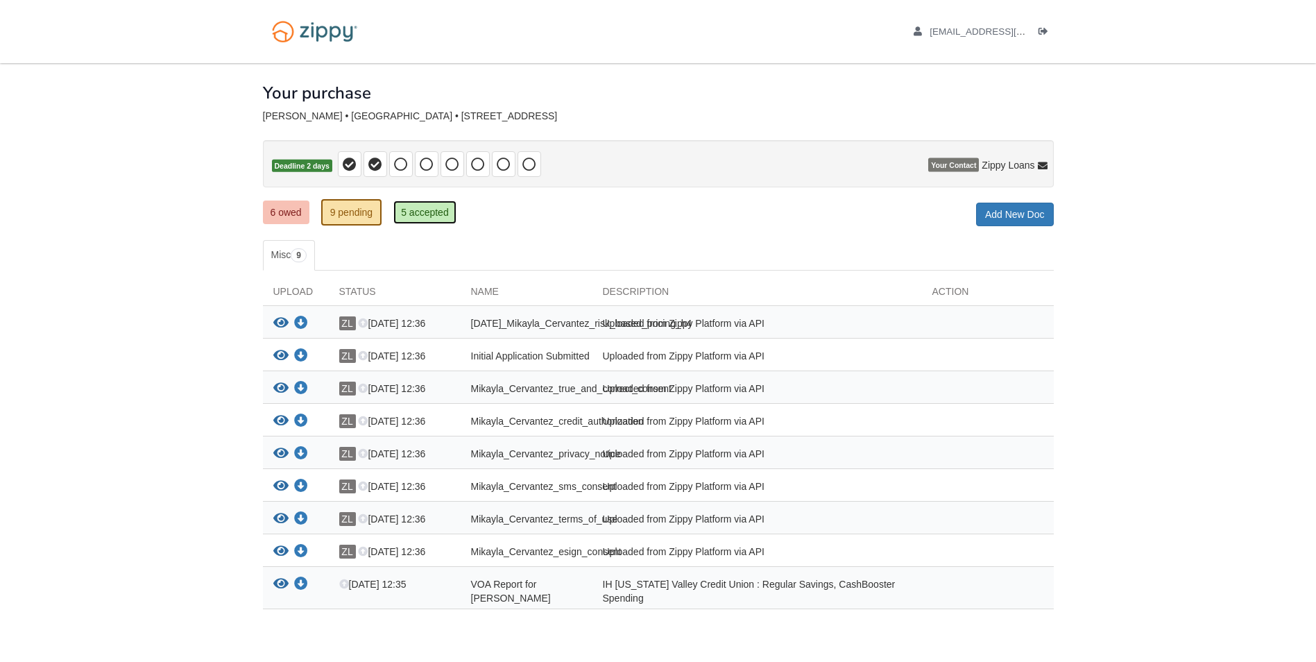
click at [418, 206] on link "5 accepted" at bounding box center [424, 212] width 63 height 24
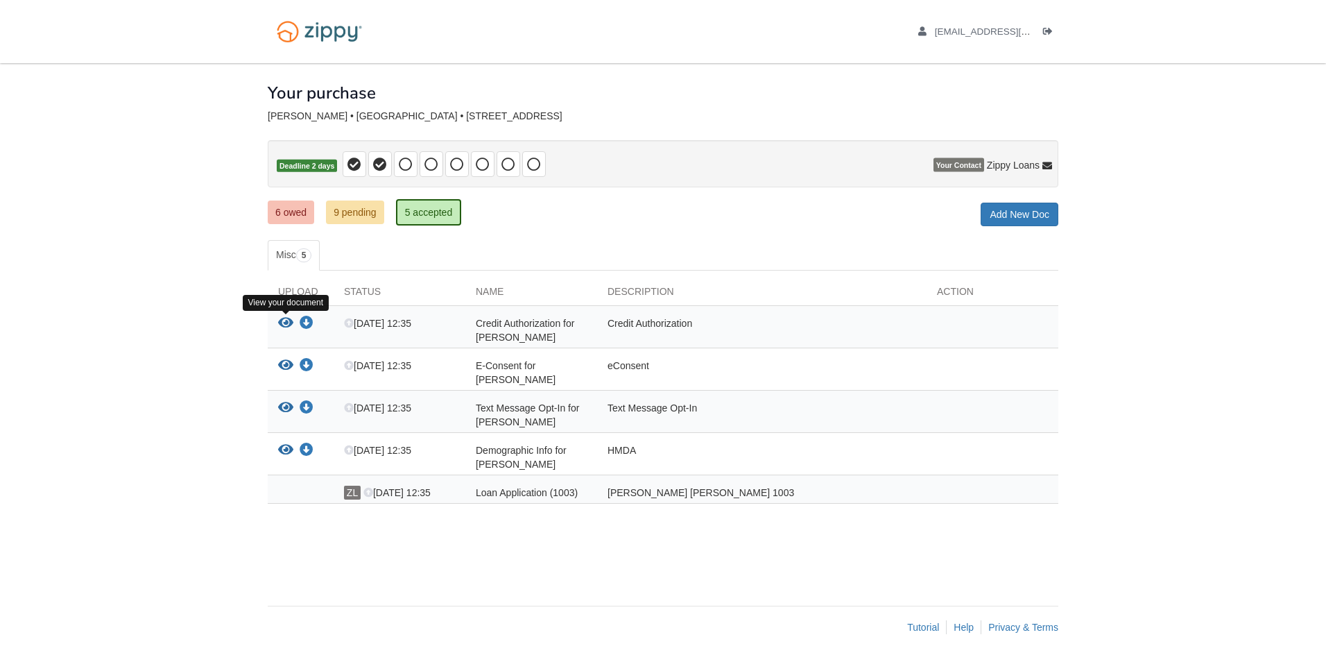
click at [284, 321] on icon "View Credit Authorization for Mikayla Cervantez-Keith" at bounding box center [285, 323] width 15 height 14
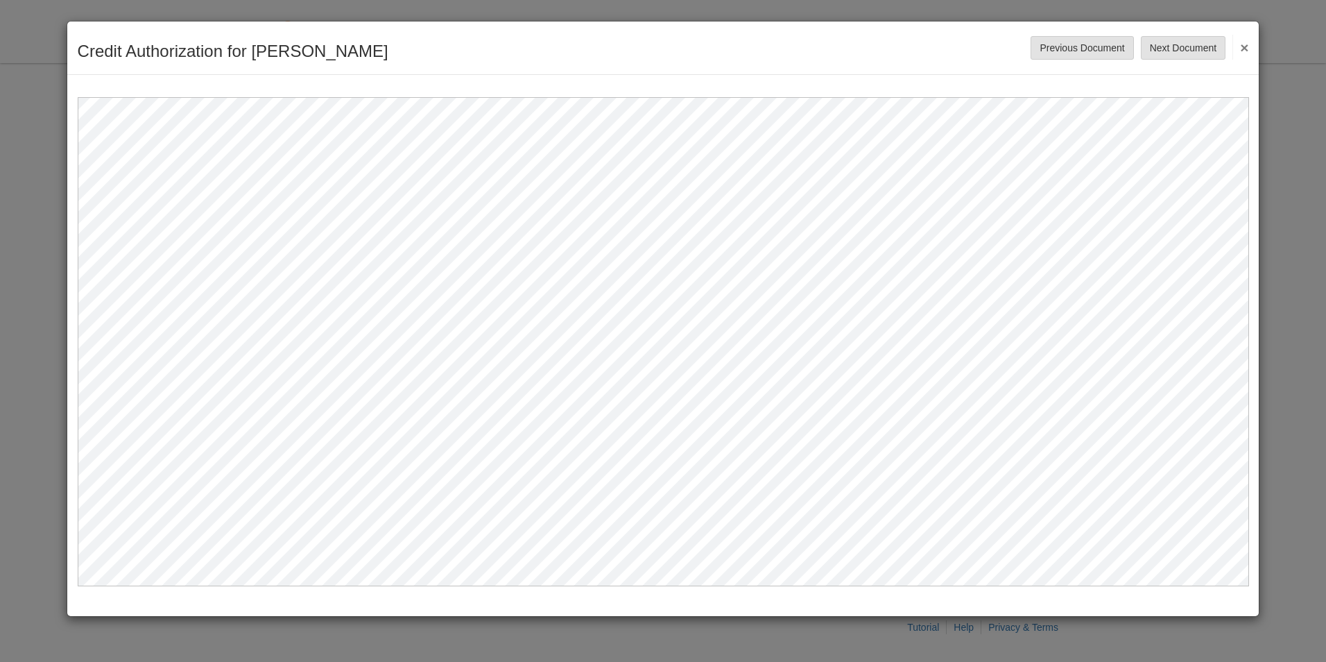
click at [1240, 46] on button "×" at bounding box center [1241, 47] width 16 height 25
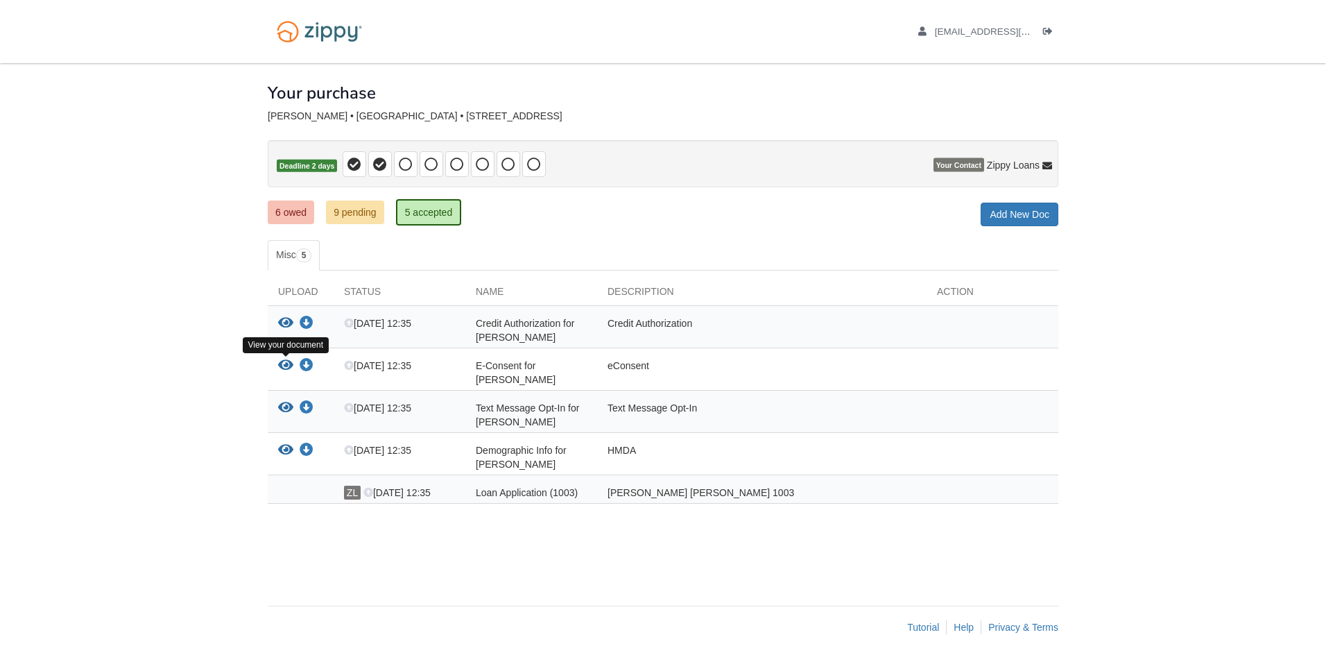
click at [287, 364] on icon "View E-Consent for Mikayla Cervantez-Keith" at bounding box center [285, 366] width 15 height 14
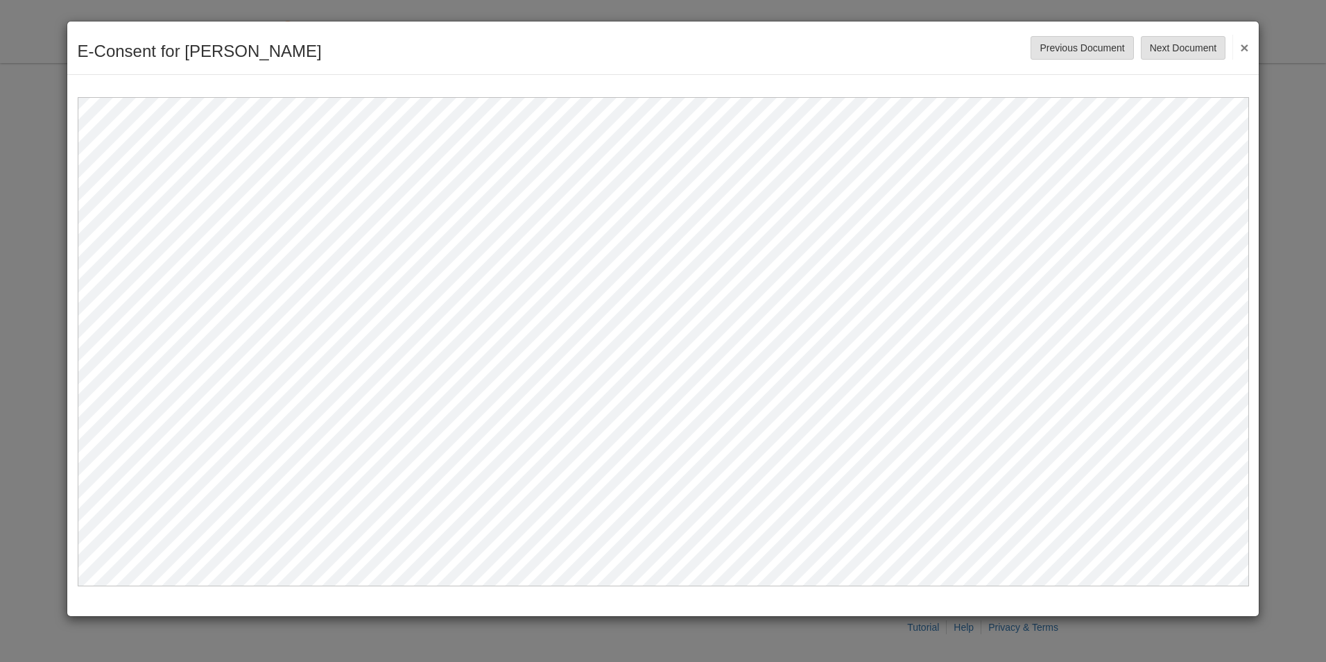
click at [1243, 49] on button "×" at bounding box center [1241, 47] width 16 height 25
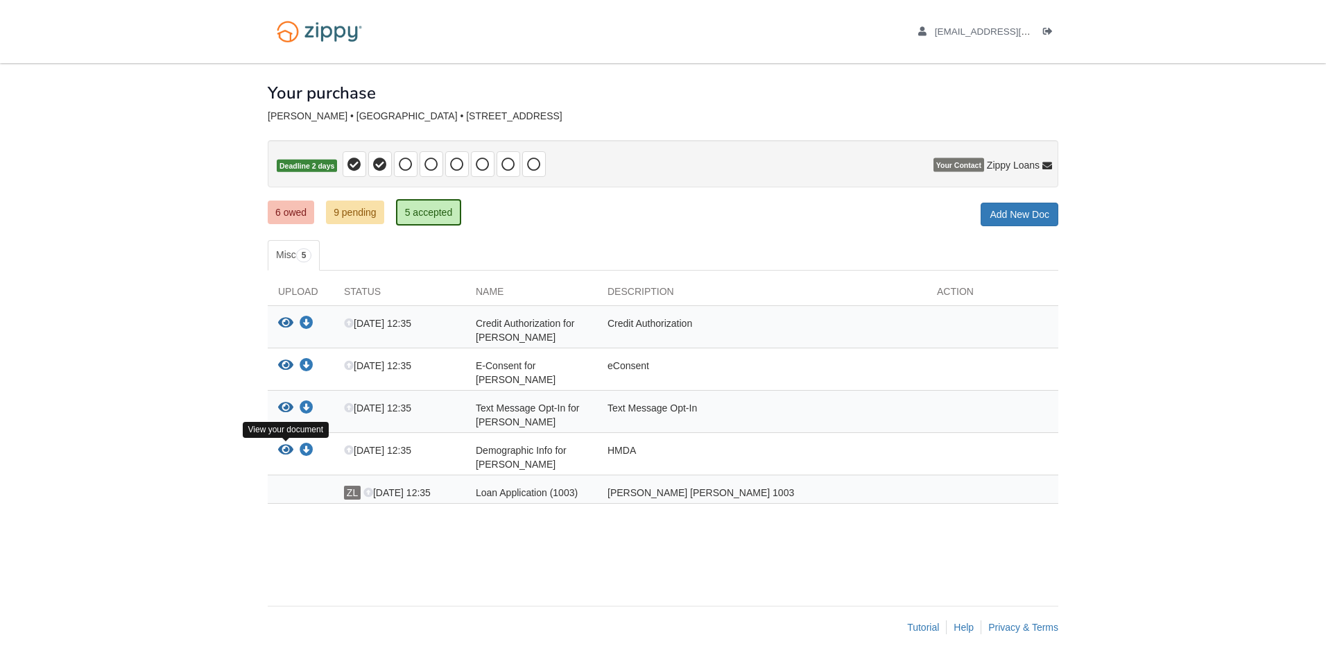
click at [289, 452] on icon "View Demographic Info for Mikayla Cervantez-Keith" at bounding box center [285, 450] width 15 height 14
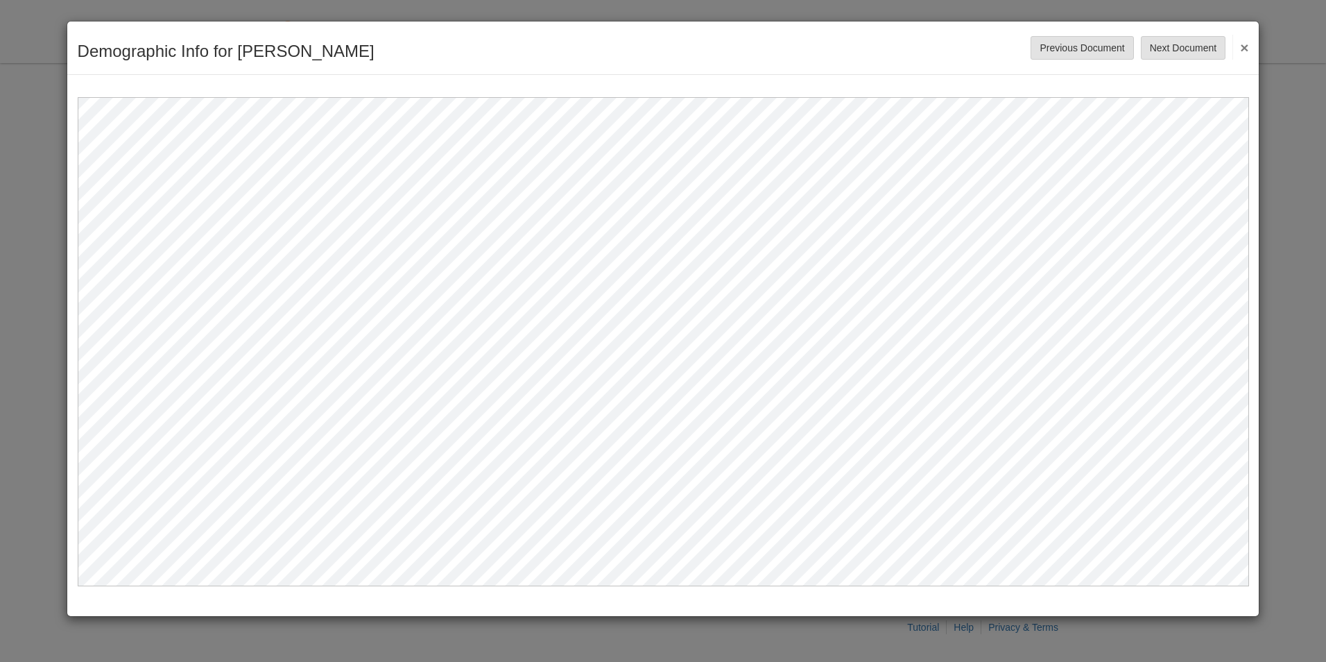
click at [1245, 50] on button "×" at bounding box center [1241, 47] width 16 height 25
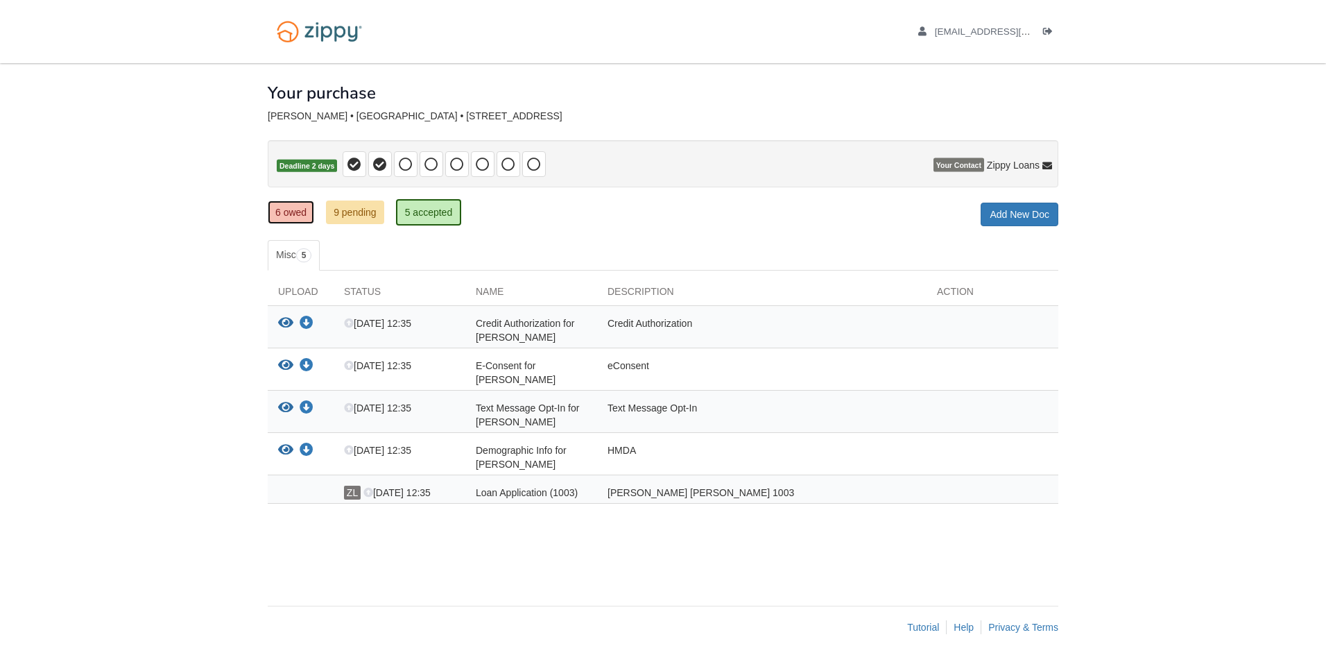
click at [292, 214] on link "6 owed" at bounding box center [291, 212] width 46 height 24
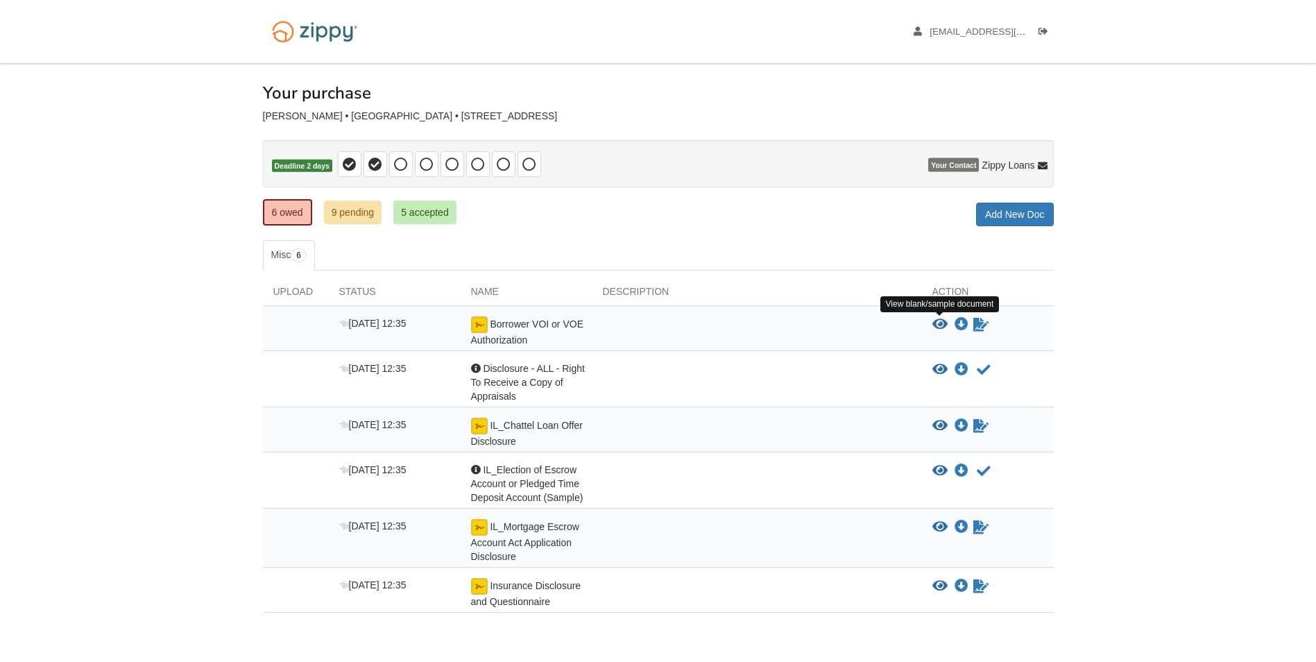
click at [945, 325] on icon "View Borrower VOI or VOE Authorization" at bounding box center [939, 325] width 15 height 14
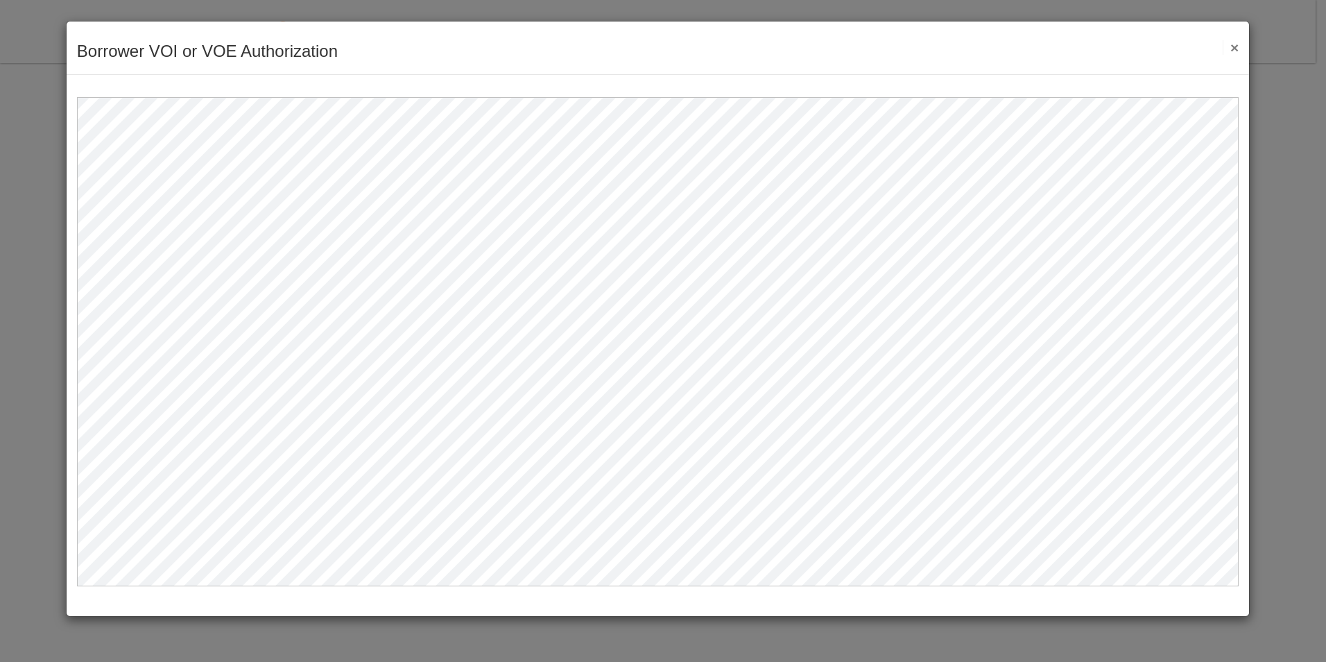
click at [1231, 46] on button "×" at bounding box center [1231, 47] width 16 height 15
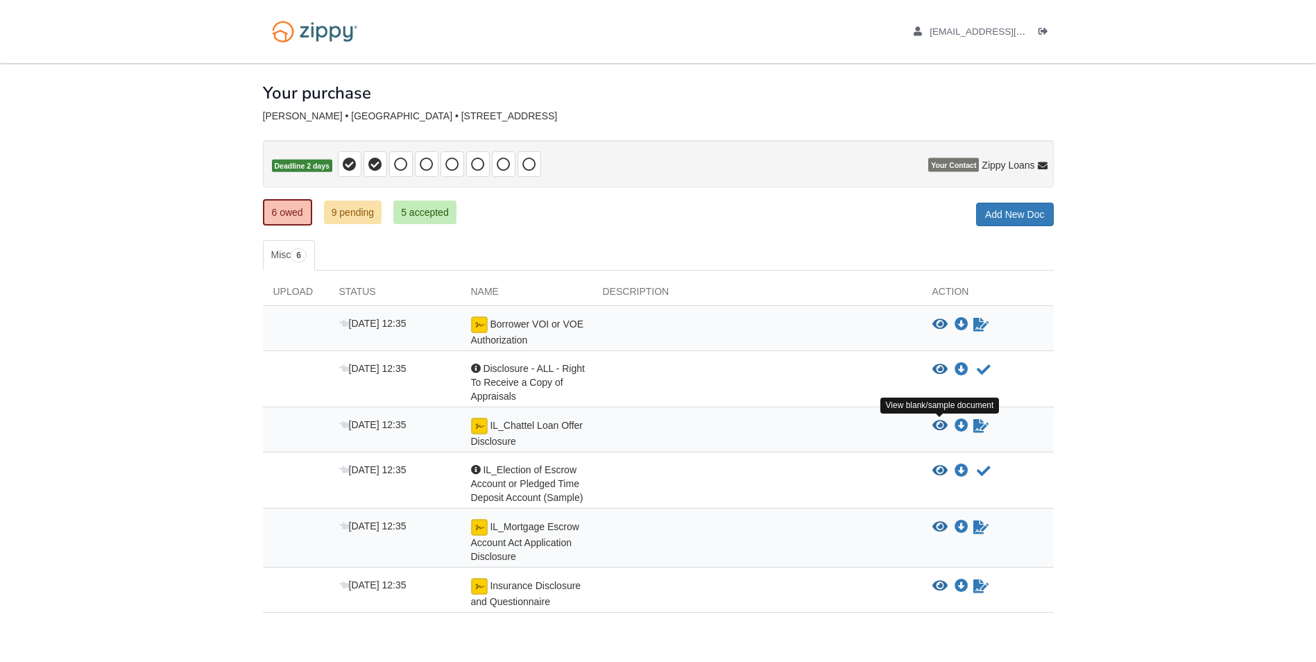
click at [940, 429] on icon "View IL_Chattel Loan Offer Disclosure" at bounding box center [939, 426] width 15 height 14
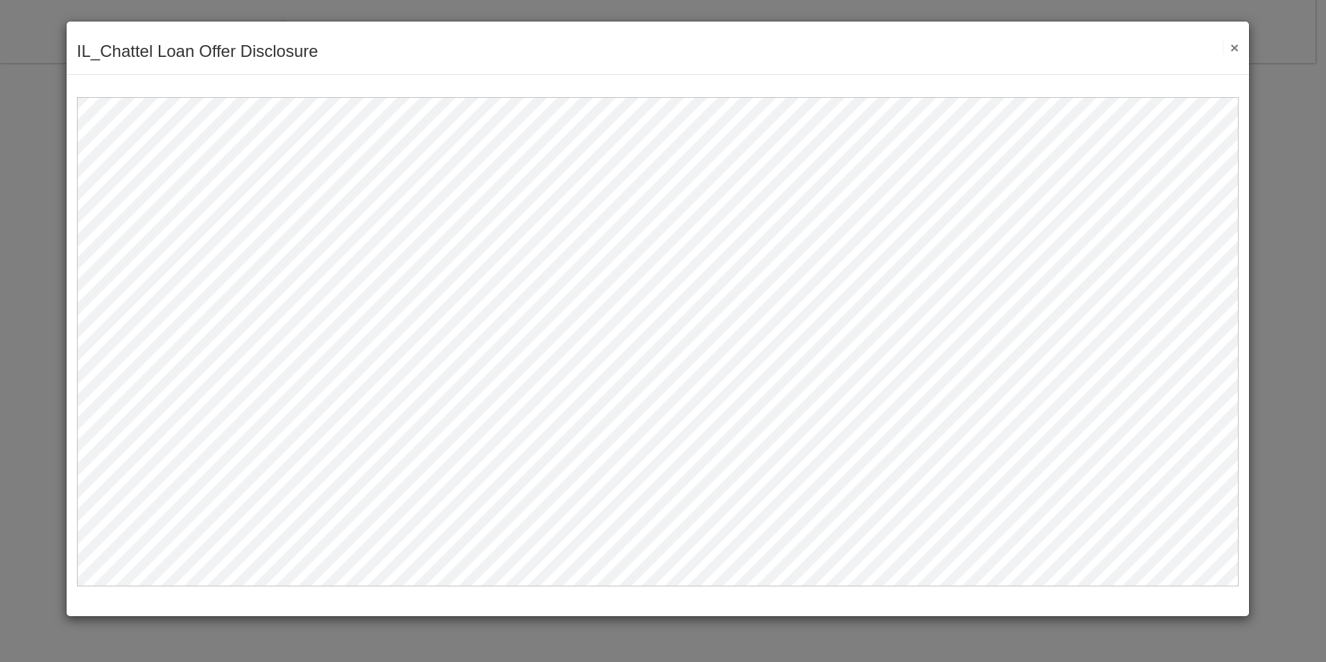
click at [1233, 51] on button "×" at bounding box center [1231, 47] width 16 height 15
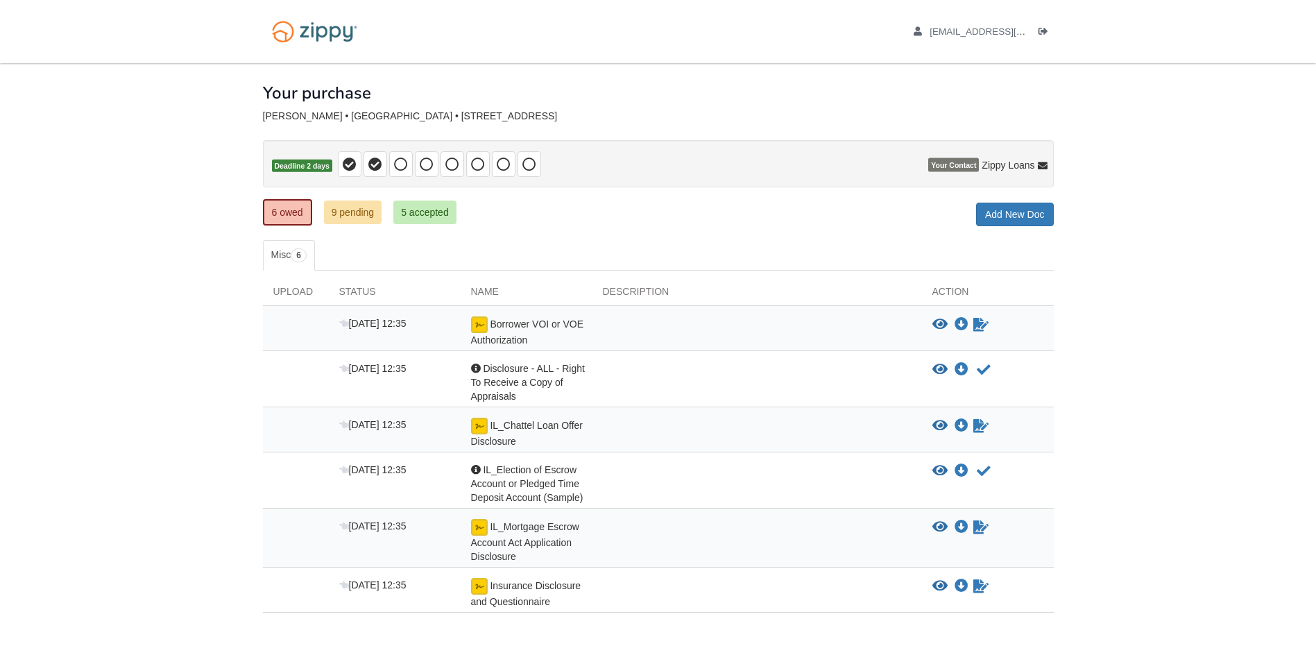
scroll to position [62, 0]
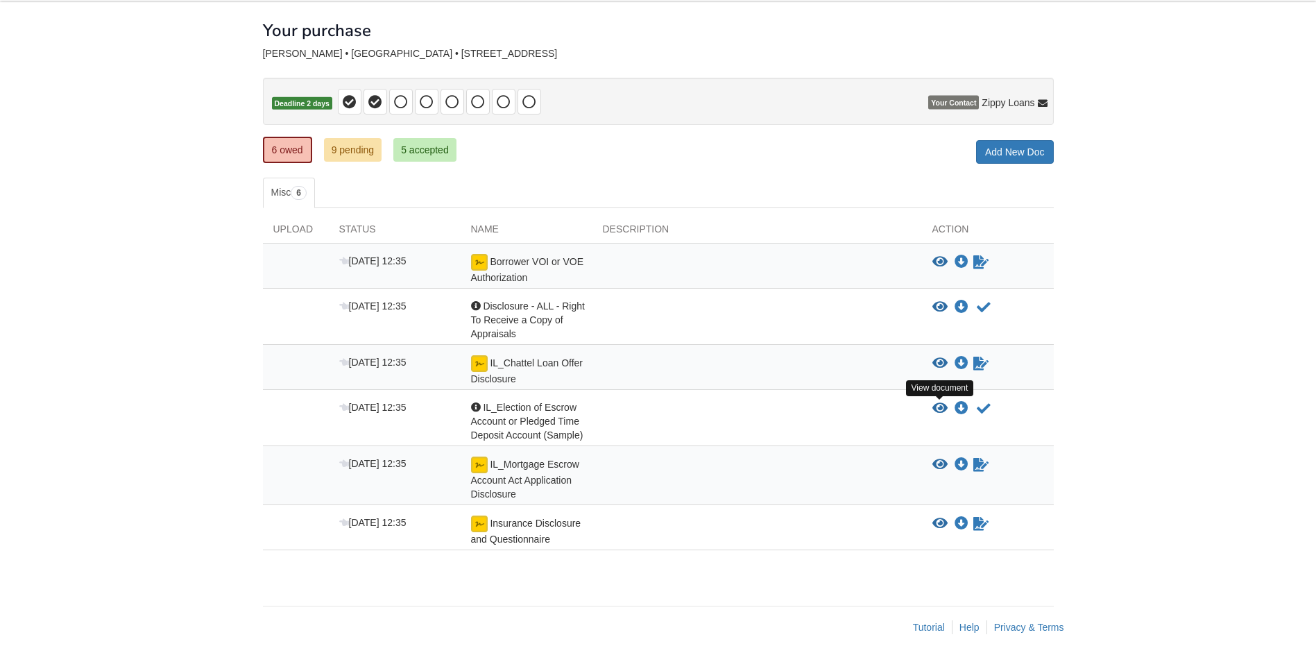
click at [937, 406] on icon "View IL_Election of Escrow Account or Pledged Time Deposit Account (Sample)" at bounding box center [939, 409] width 15 height 14
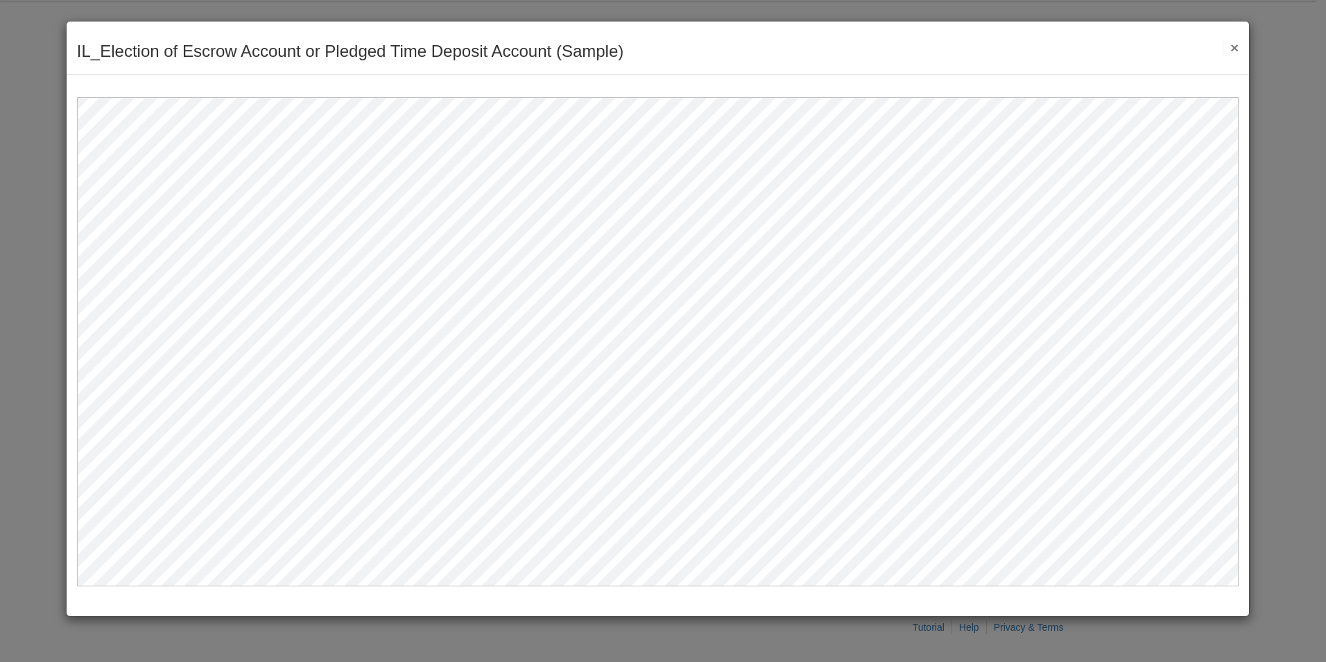
click at [1231, 50] on button "×" at bounding box center [1231, 47] width 16 height 15
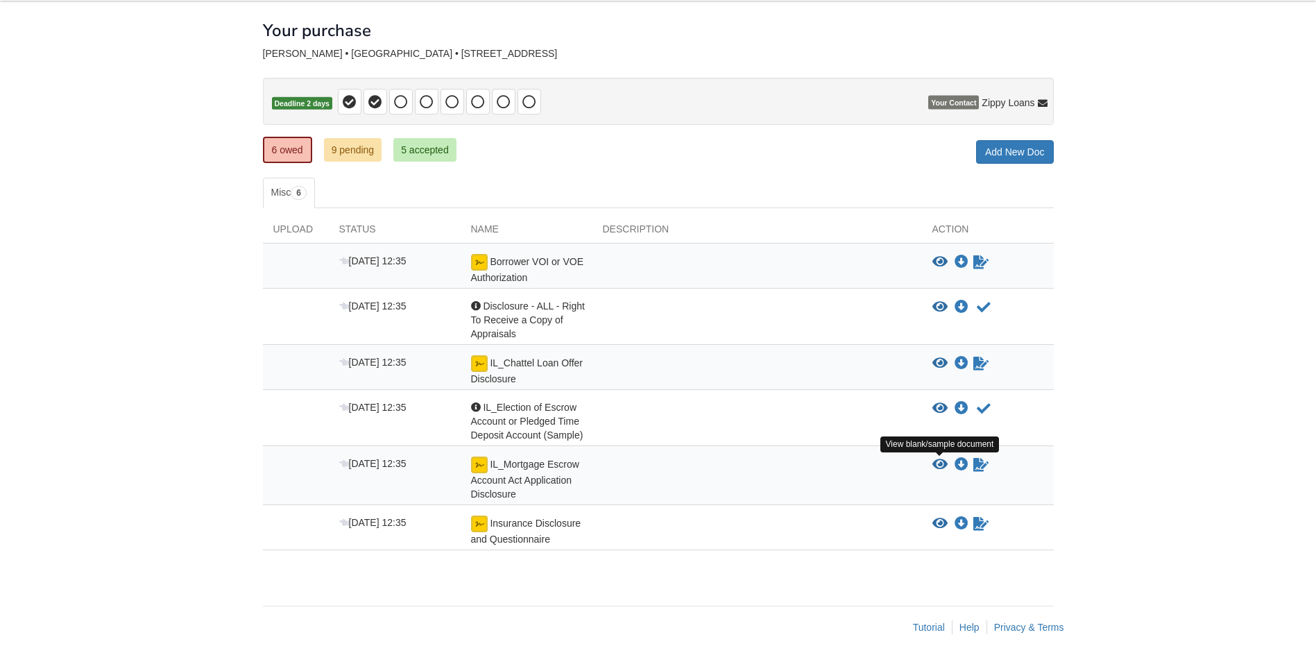
click at [936, 461] on icon "View IL_Mortgage Escrow Account Act Application Disclosure" at bounding box center [939, 465] width 15 height 14
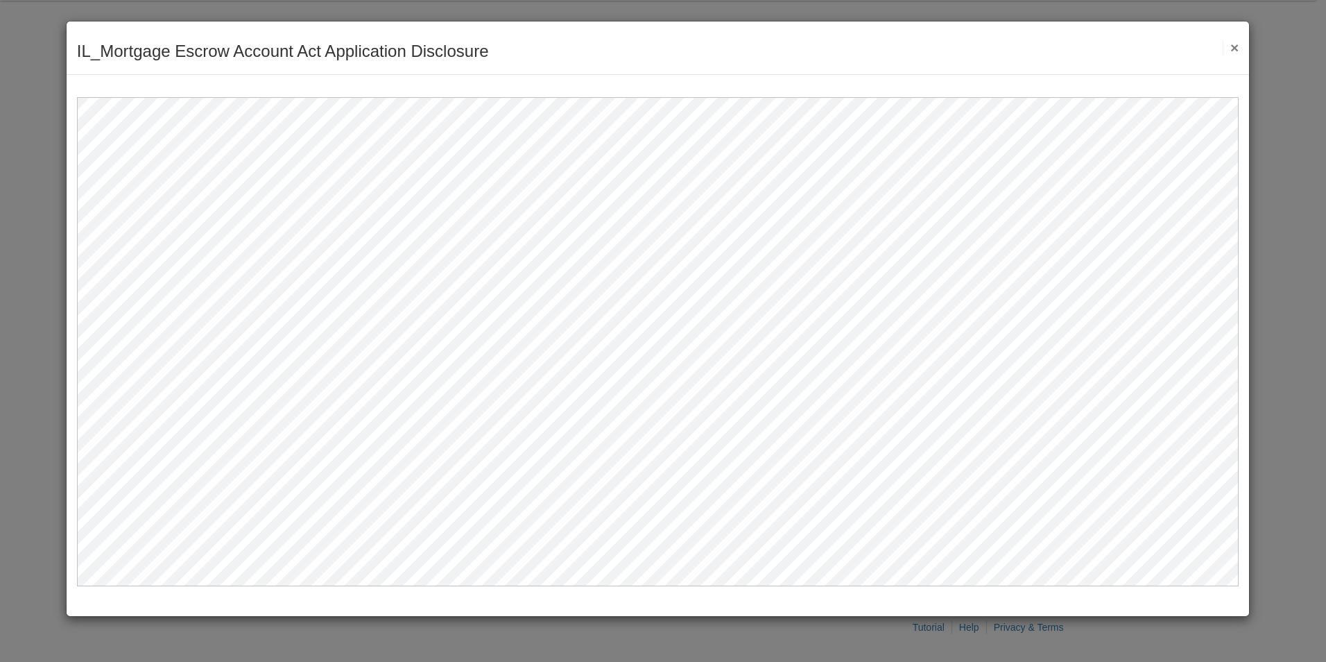
click at [1233, 50] on button "×" at bounding box center [1231, 47] width 16 height 15
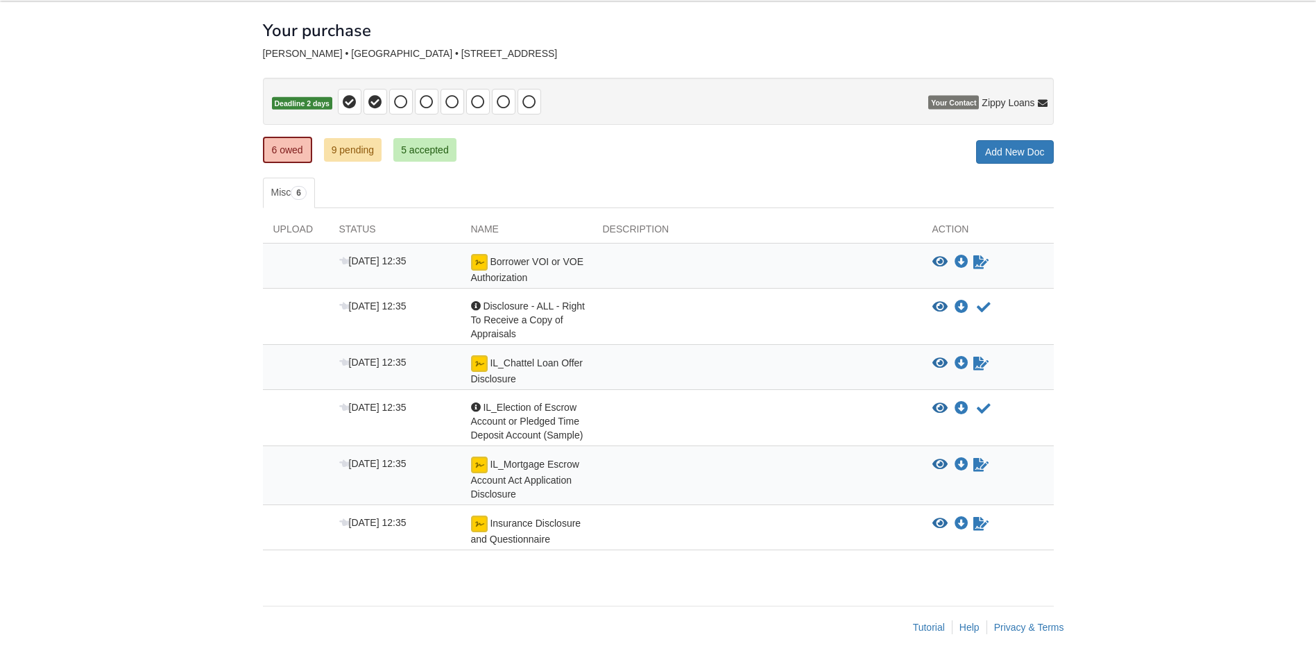
scroll to position [0, 0]
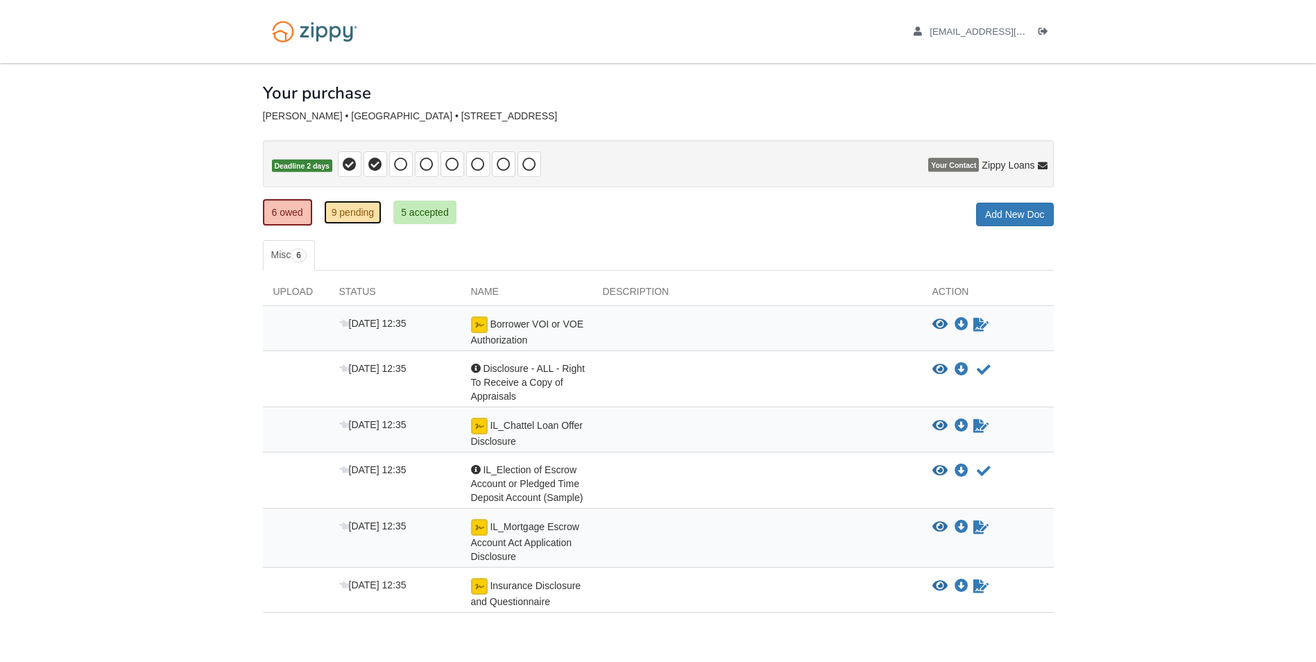
click at [355, 212] on link "9 pending" at bounding box center [353, 212] width 58 height 24
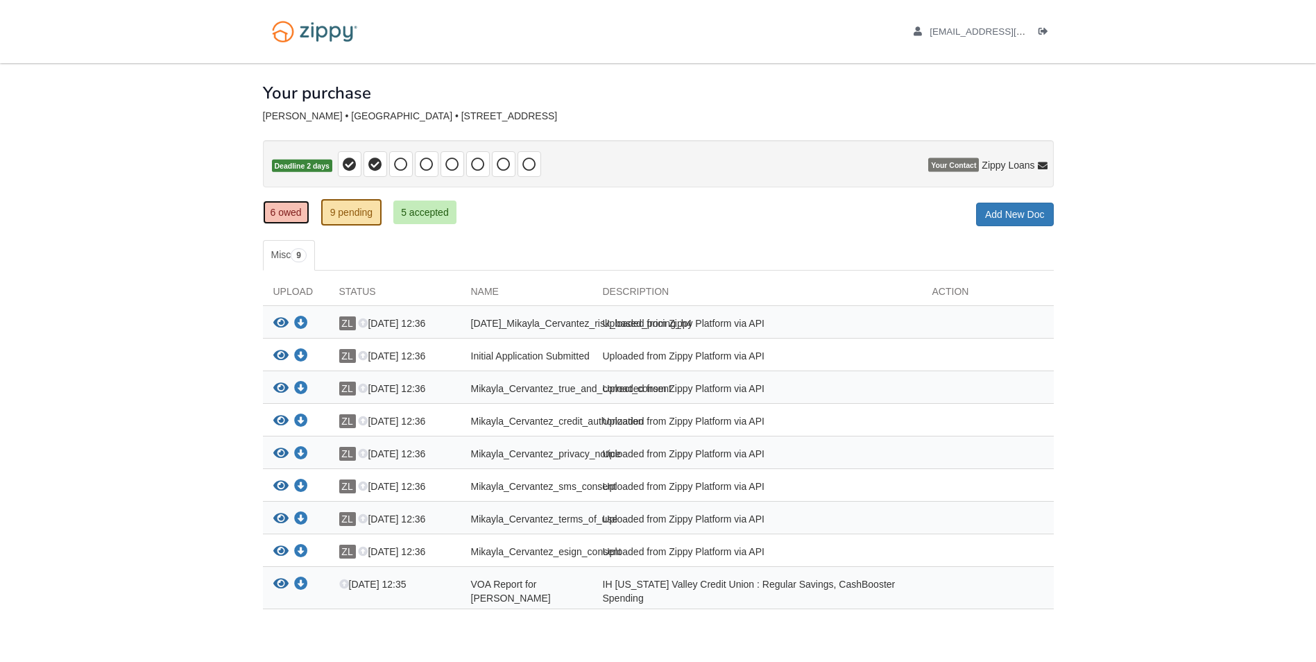
click at [298, 215] on link "6 owed" at bounding box center [286, 212] width 46 height 24
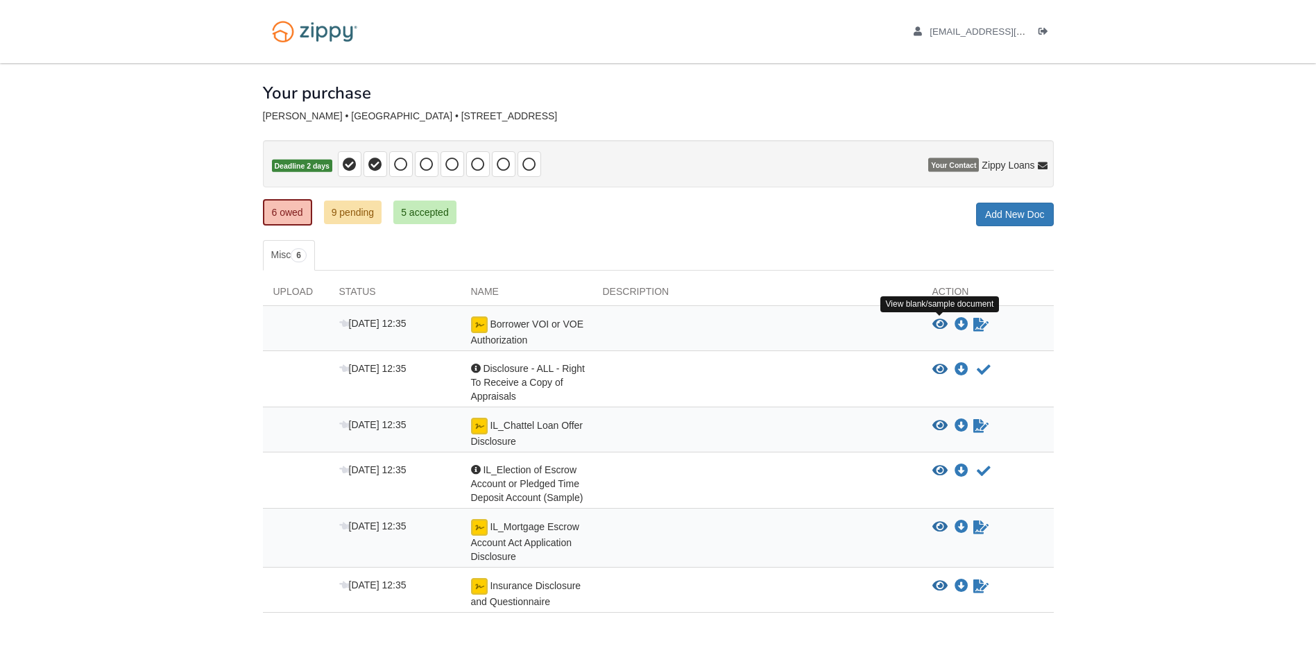
click at [934, 319] on icon "View Borrower VOI or VOE Authorization" at bounding box center [939, 325] width 15 height 14
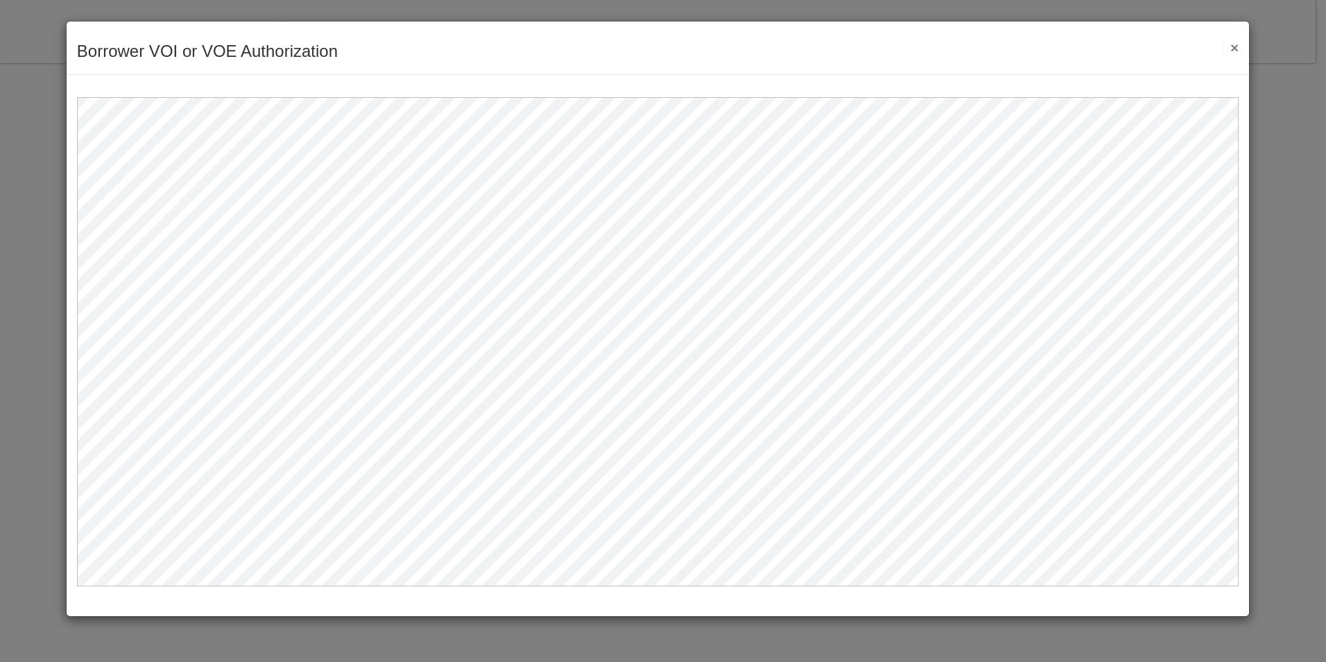
click at [1233, 48] on button "×" at bounding box center [1231, 47] width 16 height 15
